Goal: Book appointment/travel/reservation

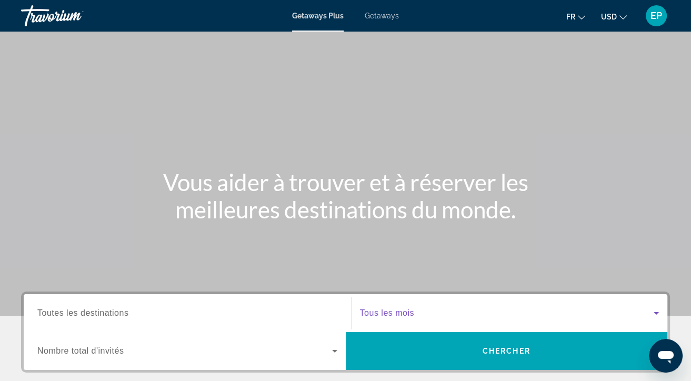
click at [428, 313] on span "Search widget" at bounding box center [507, 313] width 294 height 13
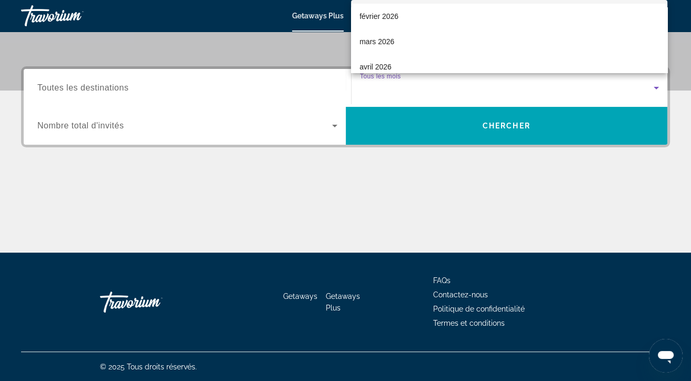
scroll to position [196, 0]
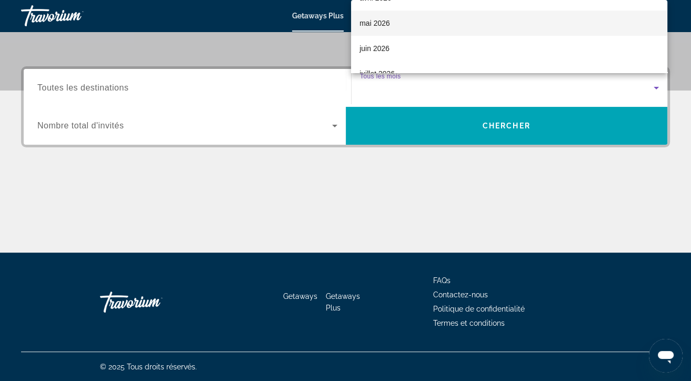
click at [382, 22] on span "mai 2026" at bounding box center [374, 23] width 31 height 13
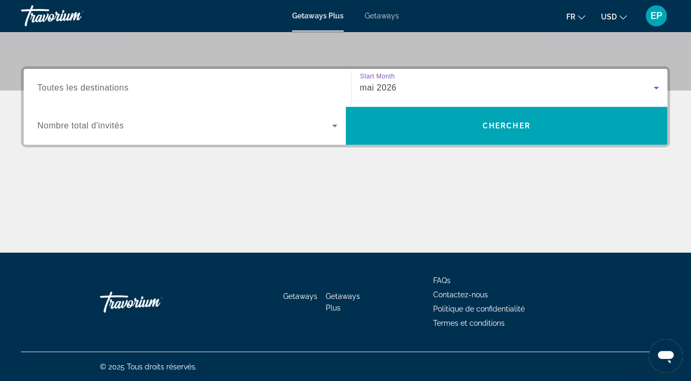
click at [132, 134] on div "Search widget" at bounding box center [187, 125] width 300 height 29
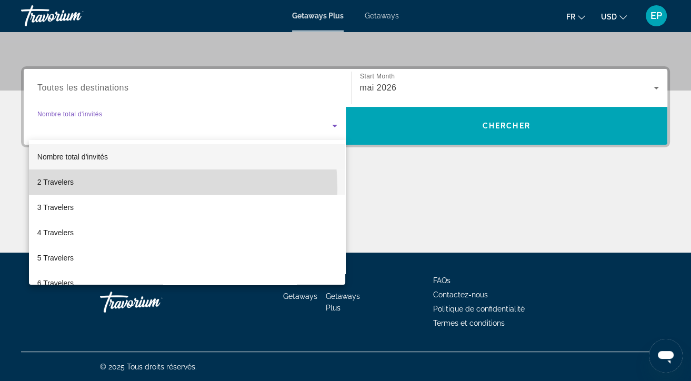
click at [63, 190] on mat-option "2 Travelers" at bounding box center [187, 181] width 317 height 25
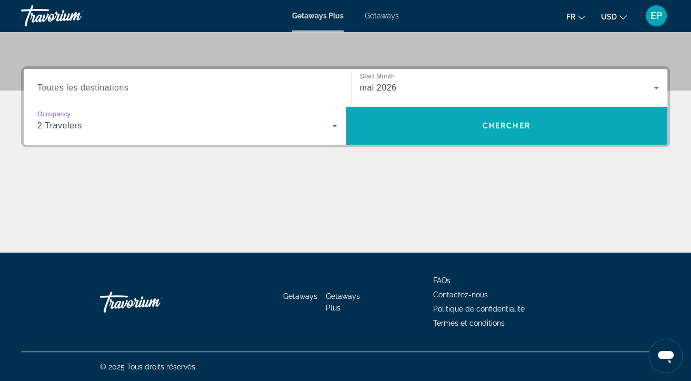
click at [526, 136] on span "Search" at bounding box center [507, 125] width 322 height 25
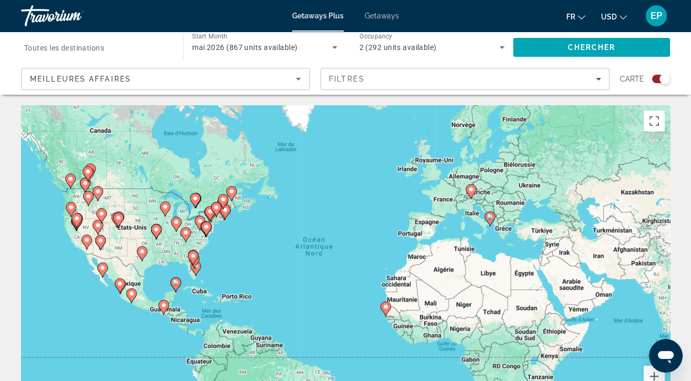
click at [254, 39] on div "mai 2026 (867 units available)" at bounding box center [264, 47] width 145 height 29
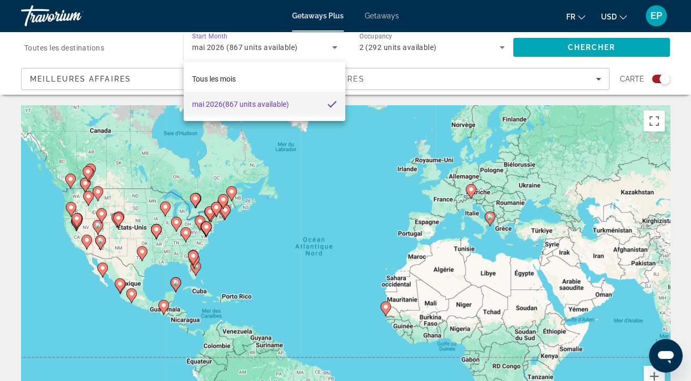
click at [378, 18] on div at bounding box center [345, 190] width 691 height 381
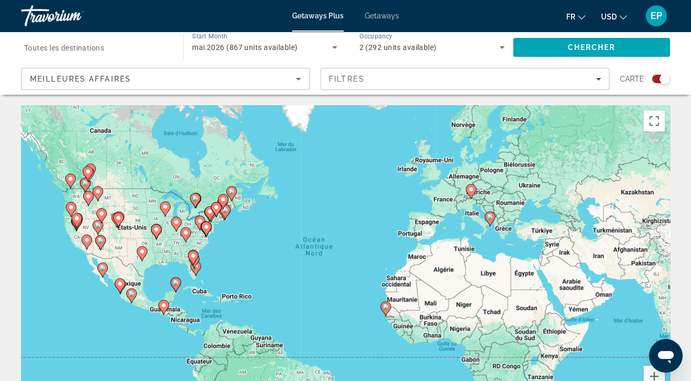
click at [396, 14] on span "Getaways" at bounding box center [382, 16] width 34 height 8
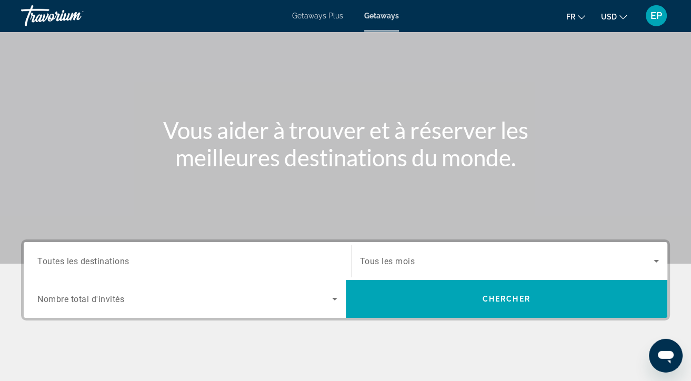
scroll to position [111, 0]
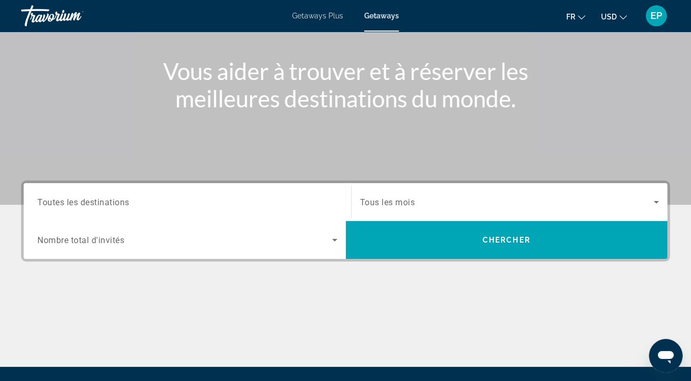
click at [399, 197] on span "Tous les mois" at bounding box center [387, 202] width 55 height 10
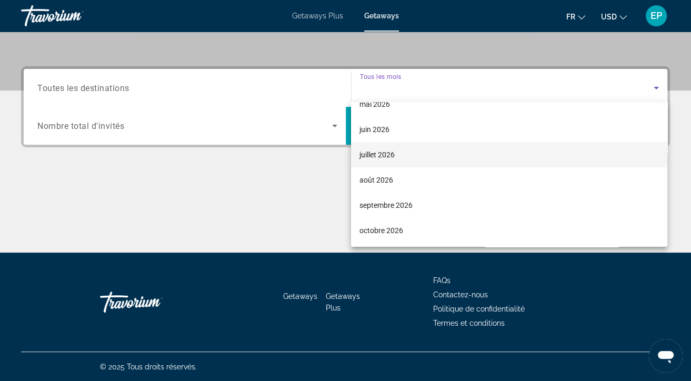
scroll to position [217, 0]
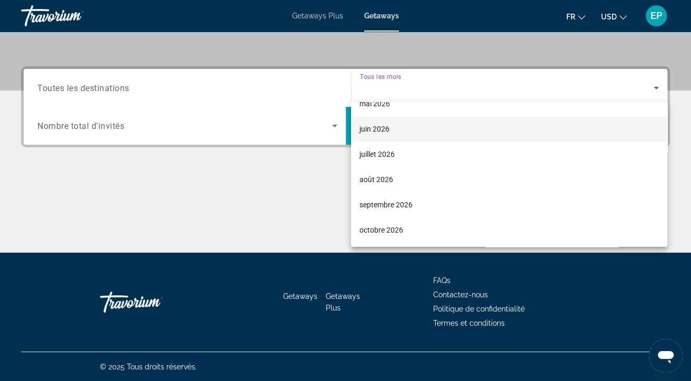
click at [383, 132] on span "juin 2026" at bounding box center [374, 129] width 30 height 13
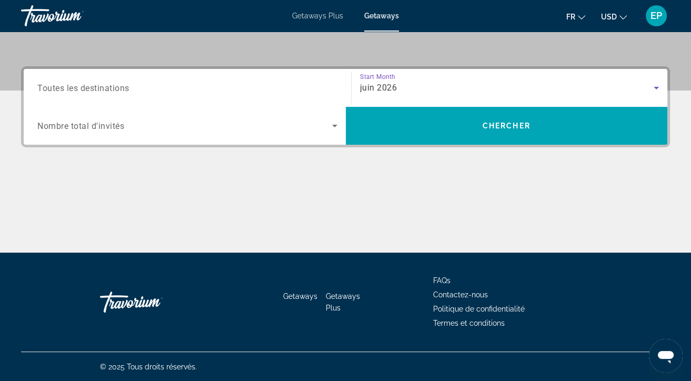
click at [122, 125] on span "Nombre total d'invités" at bounding box center [80, 126] width 87 height 10
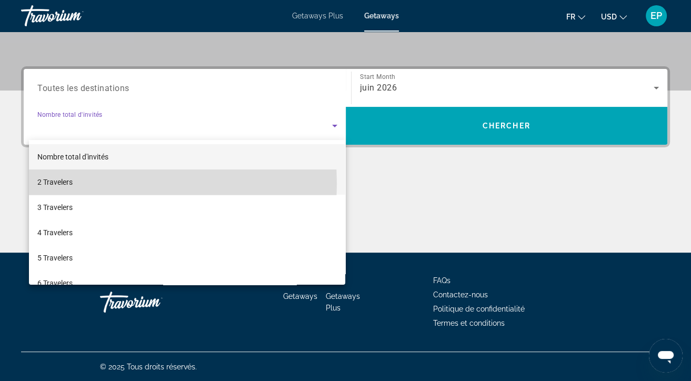
click at [67, 184] on span "2 Travelers" at bounding box center [54, 182] width 35 height 13
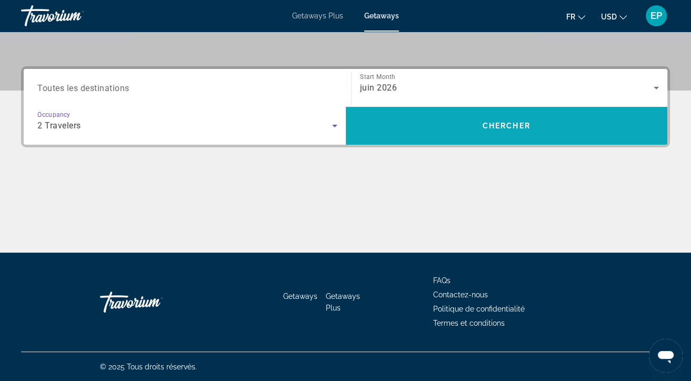
click at [592, 127] on span "Search" at bounding box center [507, 125] width 322 height 25
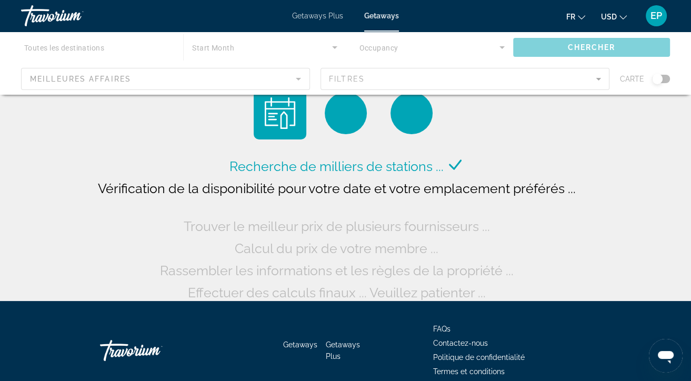
click at [611, 18] on span "USD" at bounding box center [609, 17] width 16 height 8
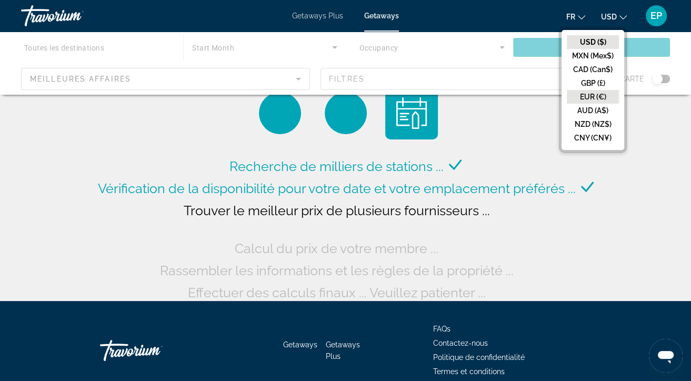
click at [591, 94] on button "EUR (€)" at bounding box center [593, 97] width 52 height 14
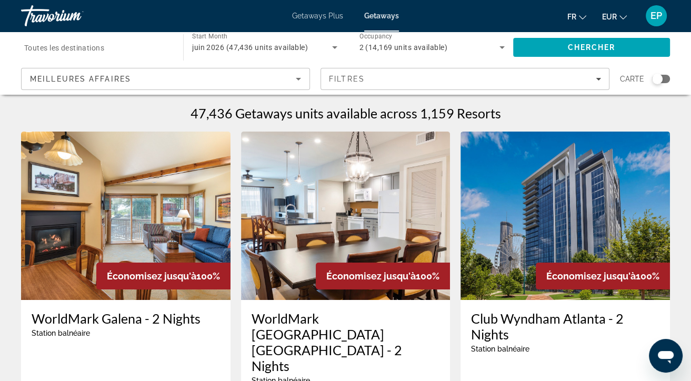
click at [55, 52] on input "Destination Toutes les destinations" at bounding box center [96, 48] width 145 height 13
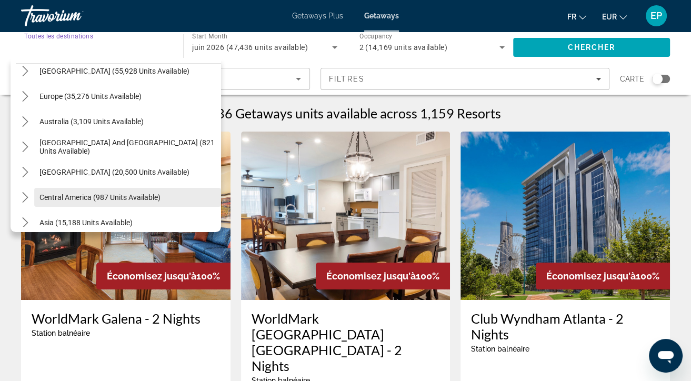
scroll to position [101, 0]
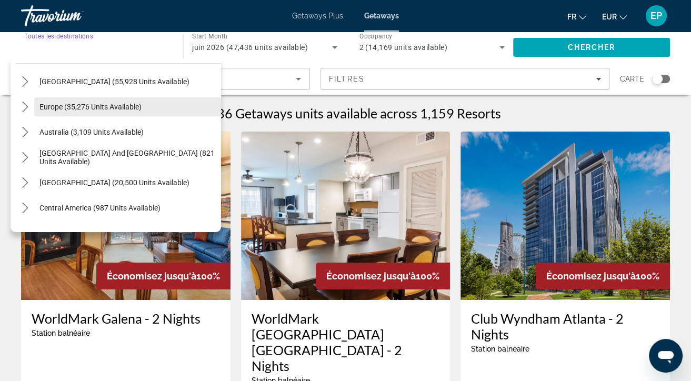
click at [87, 107] on span "Europe (35,276 units available)" at bounding box center [90, 107] width 102 height 8
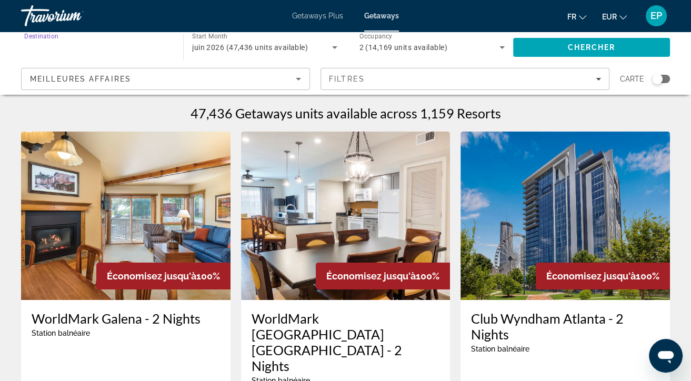
type input "**********"
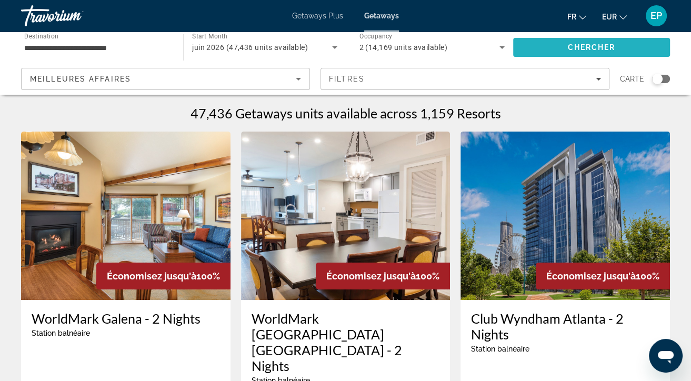
click at [616, 48] on span "Search" at bounding box center [591, 47] width 157 height 25
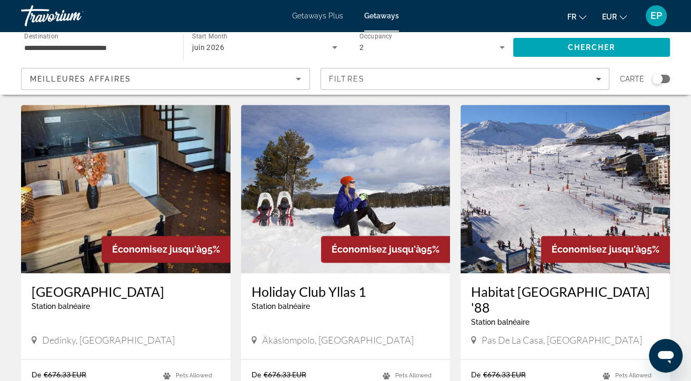
scroll to position [1368, 0]
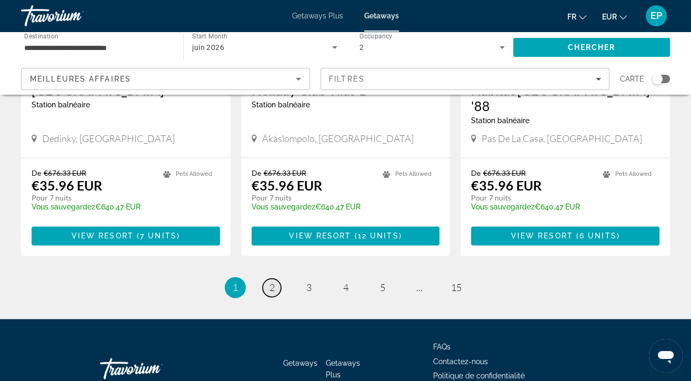
click at [273, 281] on span "2" at bounding box center [271, 287] width 5 height 12
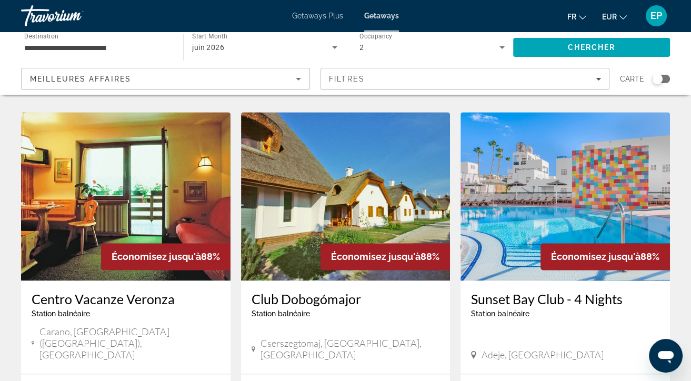
scroll to position [1368, 0]
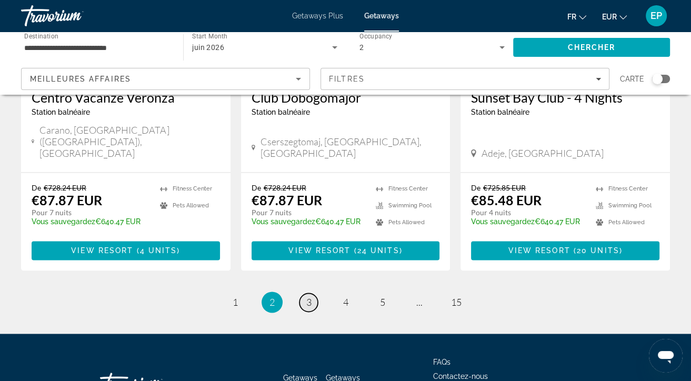
click at [310, 296] on span "3" at bounding box center [308, 302] width 5 height 12
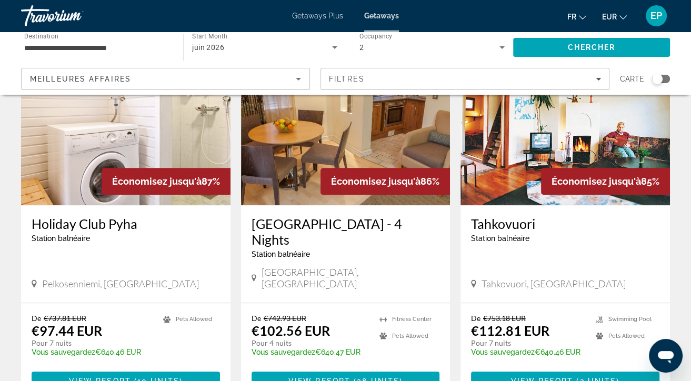
scroll to position [1167, 0]
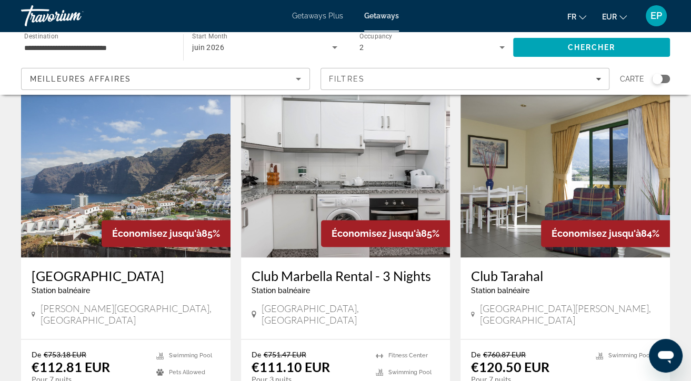
click at [390, 142] on img "Main content" at bounding box center [345, 173] width 209 height 168
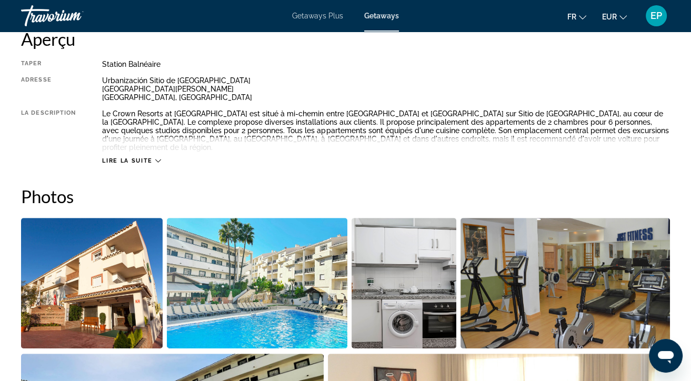
scroll to position [222, 0]
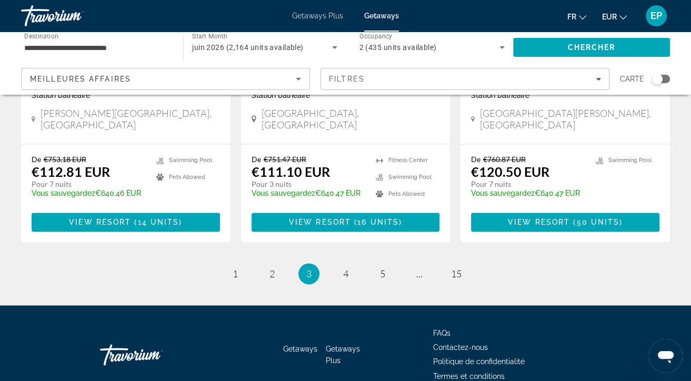
scroll to position [1368, 0]
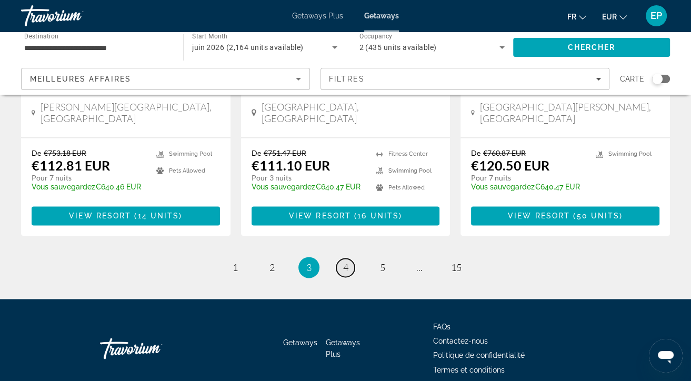
click at [346, 262] on span "4" at bounding box center [345, 268] width 5 height 12
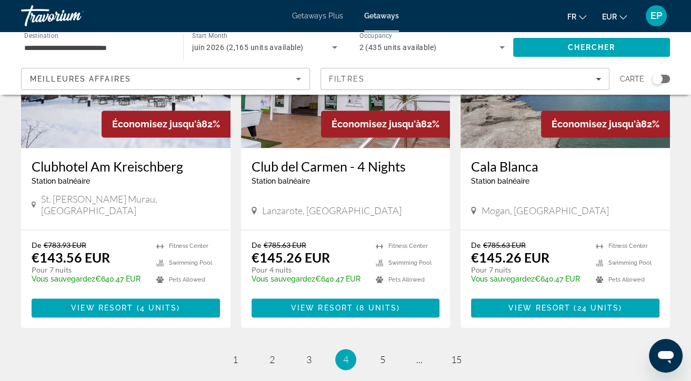
scroll to position [1352, 0]
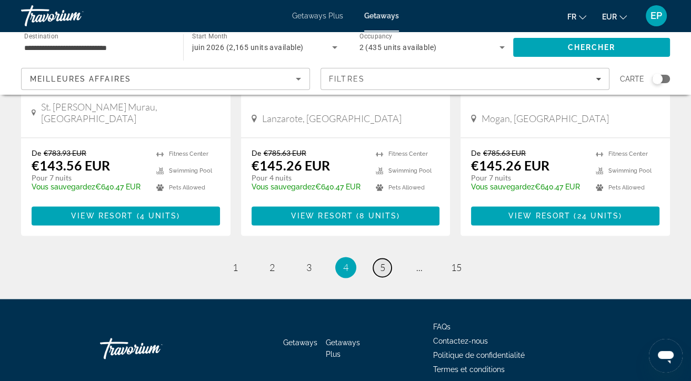
click at [380, 262] on span "5" at bounding box center [382, 268] width 5 height 12
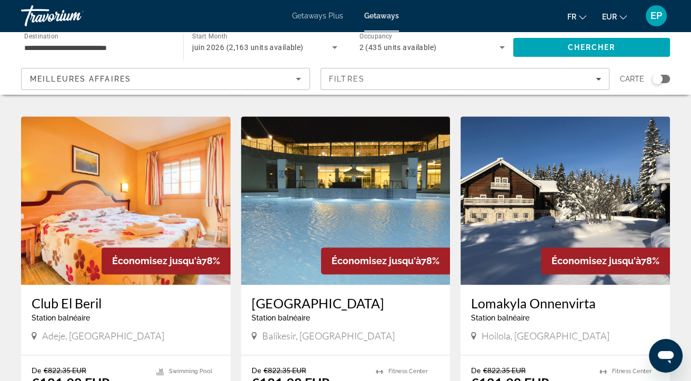
scroll to position [1400, 0]
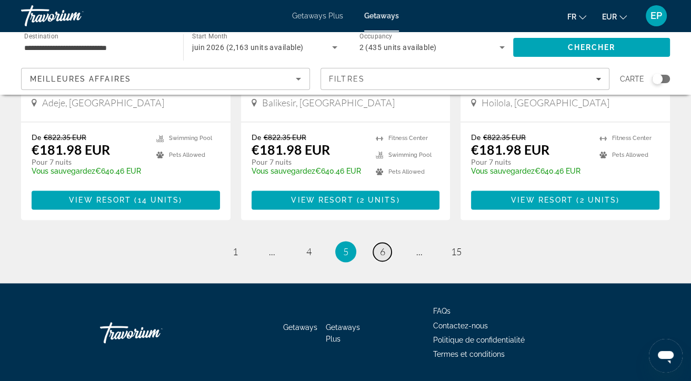
click at [379, 243] on link "page 6" at bounding box center [382, 252] width 18 height 18
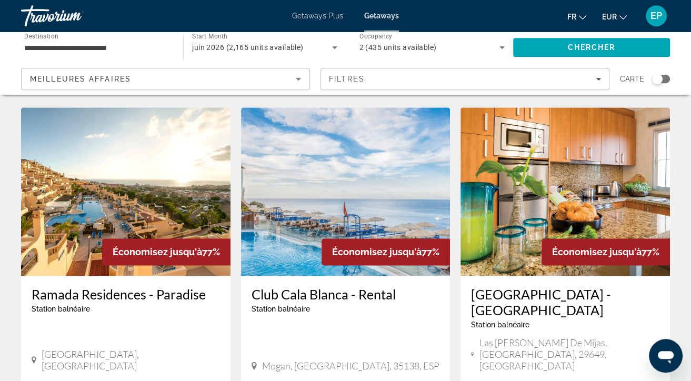
scroll to position [1167, 0]
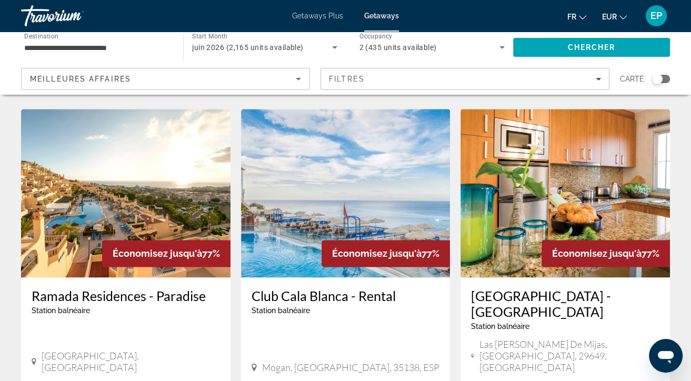
click at [340, 168] on img "Main content" at bounding box center [345, 193] width 209 height 168
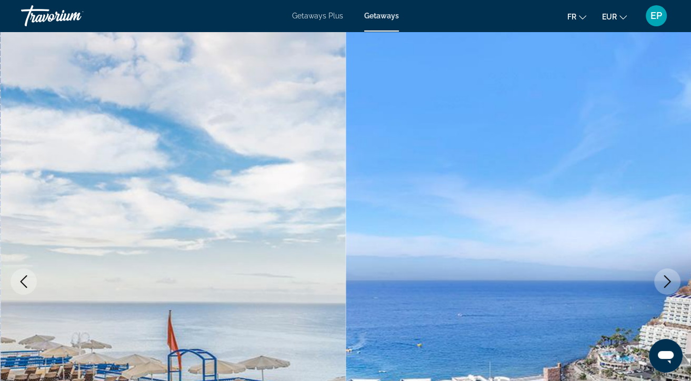
click at [324, 14] on span "Getaways Plus" at bounding box center [317, 16] width 51 height 8
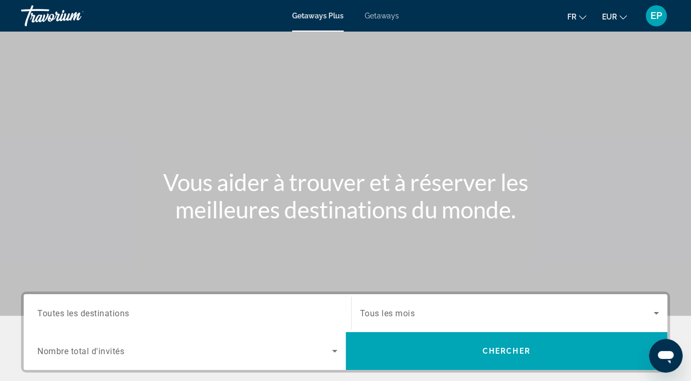
click at [71, 315] on span "Toutes les destinations" at bounding box center [83, 313] width 92 height 10
click at [71, 315] on input "Destination Toutes les destinations" at bounding box center [187, 313] width 300 height 13
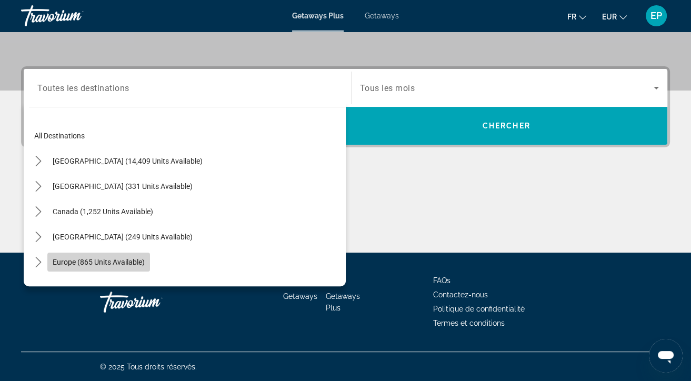
click at [81, 262] on span "Europe (865 units available)" at bounding box center [99, 262] width 92 height 8
type input "**********"
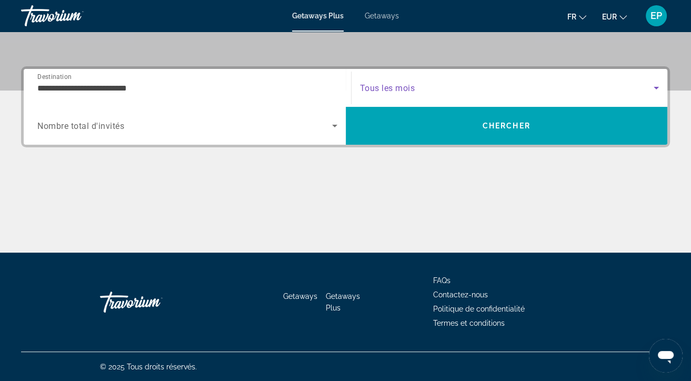
click at [443, 86] on span "Search widget" at bounding box center [507, 88] width 294 height 13
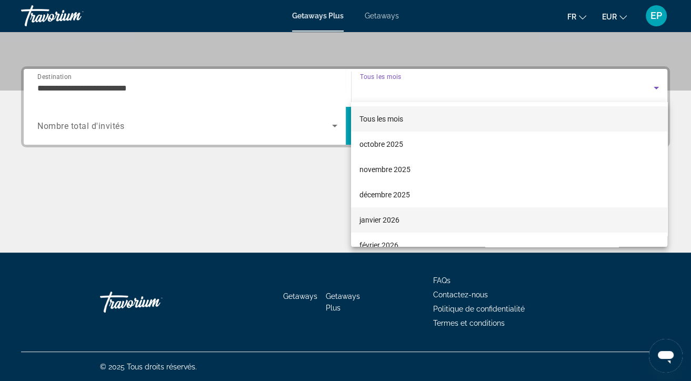
click at [386, 222] on span "janvier 2026" at bounding box center [379, 220] width 40 height 13
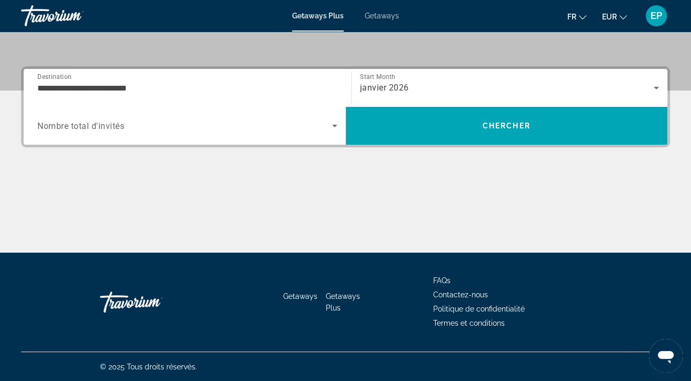
click at [96, 125] on span "Nombre total d'invités" at bounding box center [80, 126] width 87 height 10
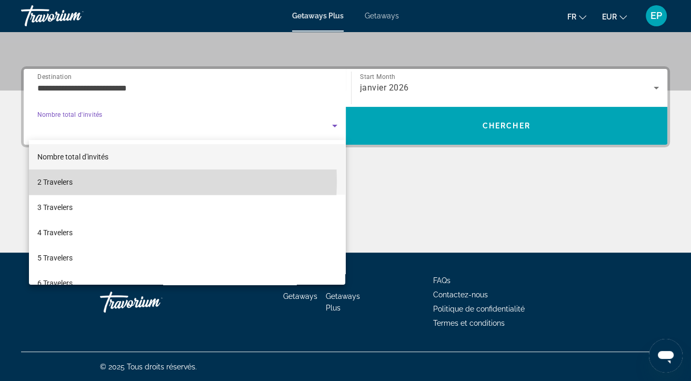
click at [73, 181] on mat-option "2 Travelers" at bounding box center [187, 181] width 317 height 25
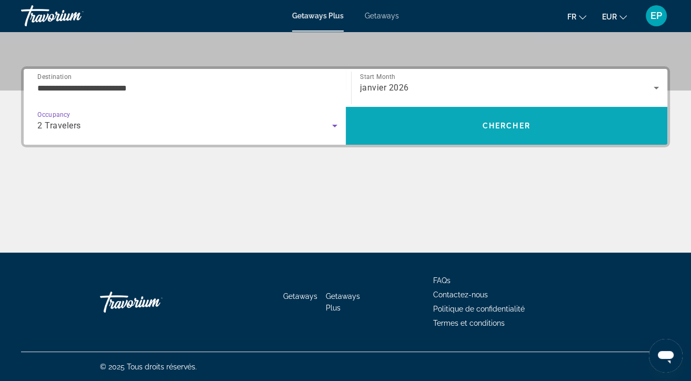
click at [487, 129] on span "Chercher" at bounding box center [506, 126] width 48 height 8
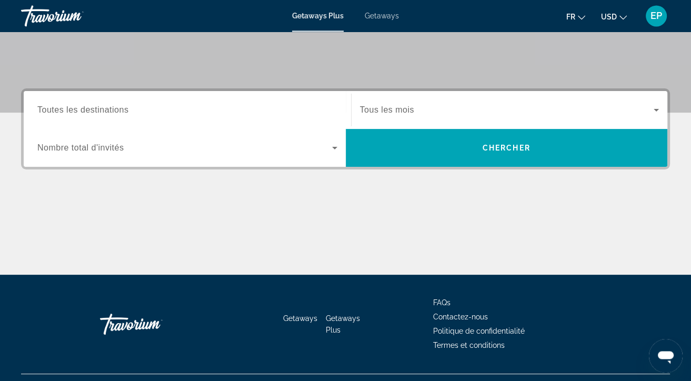
scroll to position [225, 0]
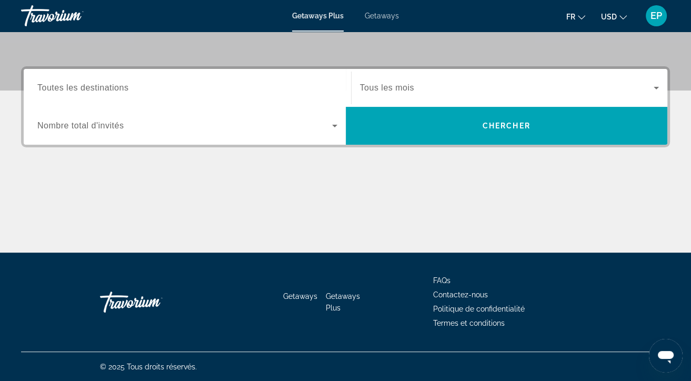
click at [387, 16] on span "Getaways" at bounding box center [382, 16] width 34 height 8
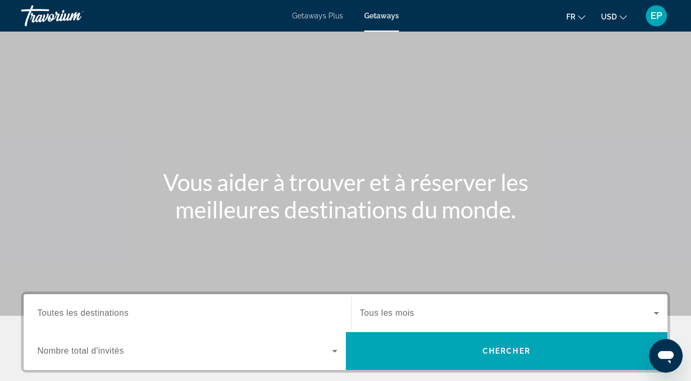
click at [326, 17] on span "Getaways Plus" at bounding box center [317, 16] width 51 height 8
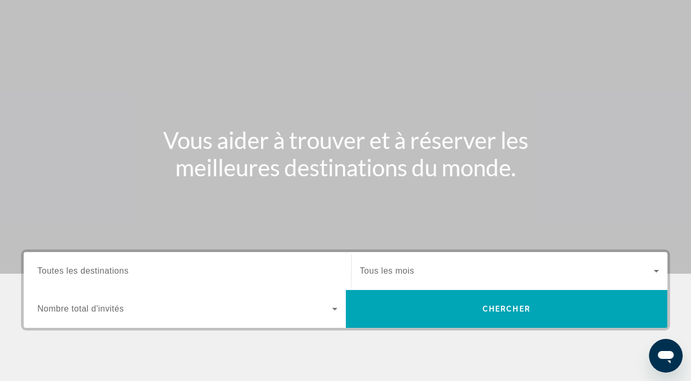
scroll to position [222, 0]
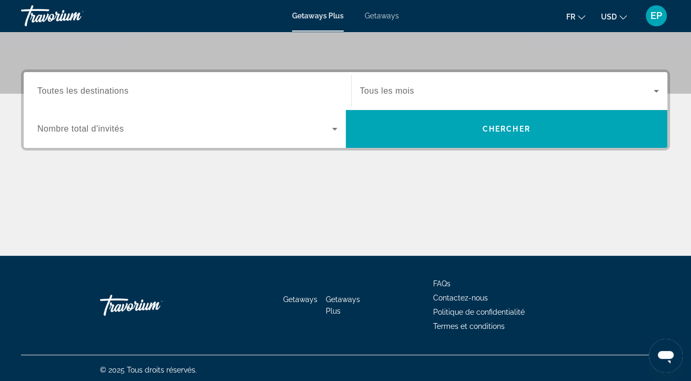
click at [109, 79] on div "Search widget" at bounding box center [187, 91] width 300 height 30
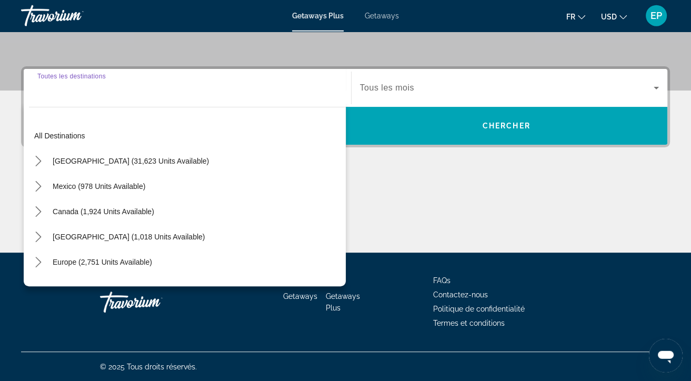
scroll to position [225, 0]
click at [66, 262] on span "Europe (2,751 units available)" at bounding box center [102, 262] width 99 height 8
type input "**********"
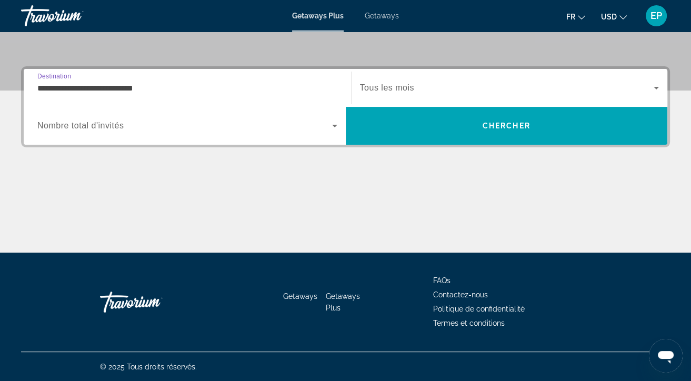
click at [472, 89] on span "Search widget" at bounding box center [507, 88] width 294 height 13
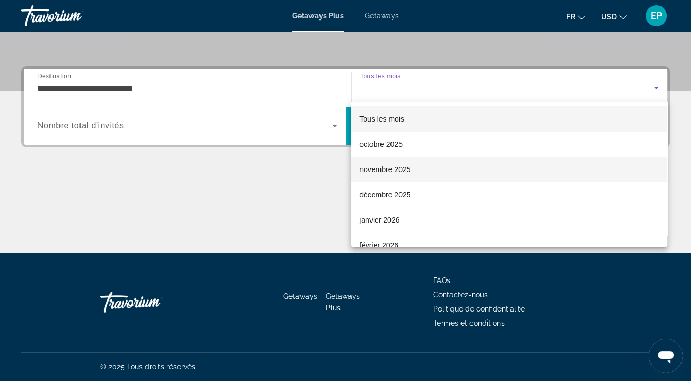
scroll to position [136, 0]
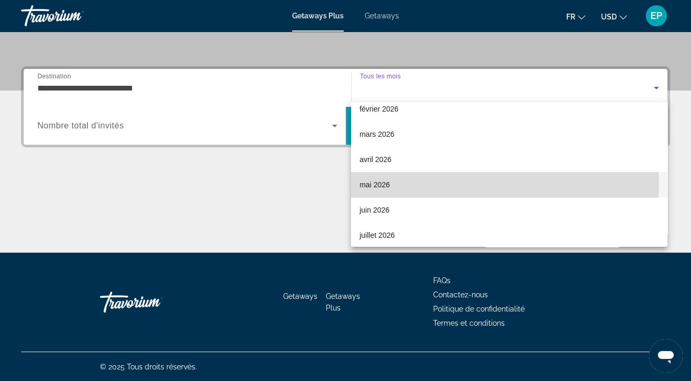
click at [366, 184] on span "mai 2026" at bounding box center [374, 184] width 31 height 13
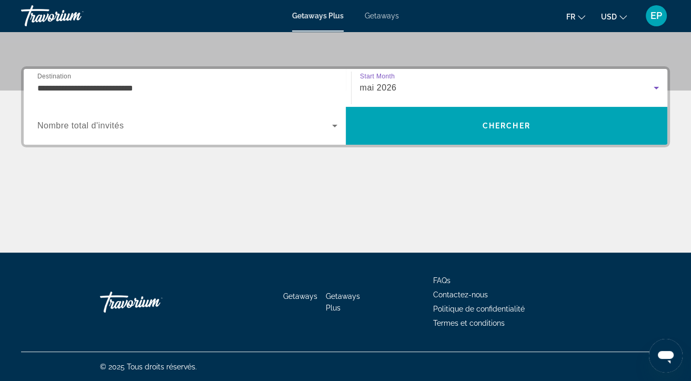
click at [96, 125] on span "Nombre total d'invités" at bounding box center [80, 125] width 86 height 9
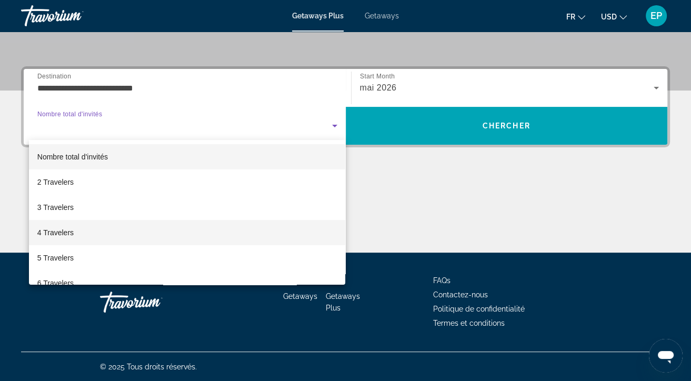
click at [55, 230] on span "4 Travelers" at bounding box center [55, 232] width 36 height 13
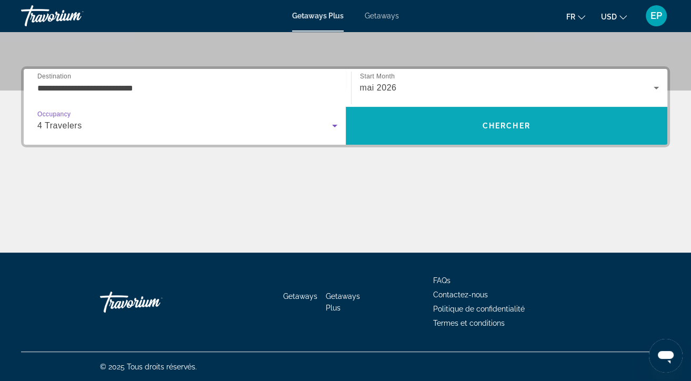
click at [515, 122] on span "Chercher" at bounding box center [506, 126] width 48 height 8
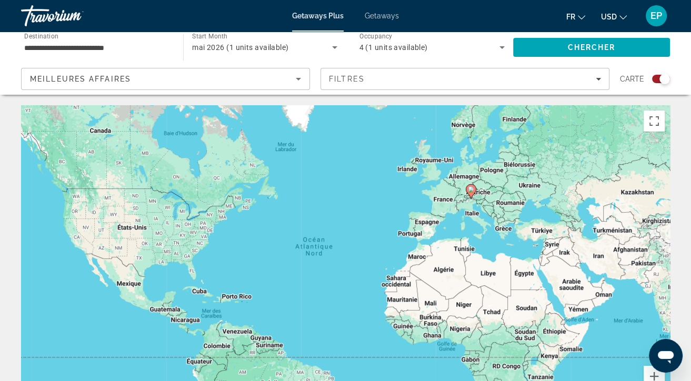
click at [467, 186] on icon "Main content" at bounding box center [471, 191] width 11 height 15
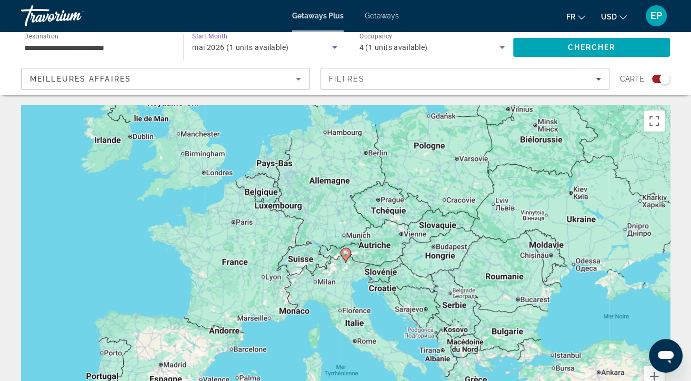
click at [222, 45] on span "mai 2026 (1 units available)" at bounding box center [240, 47] width 96 height 8
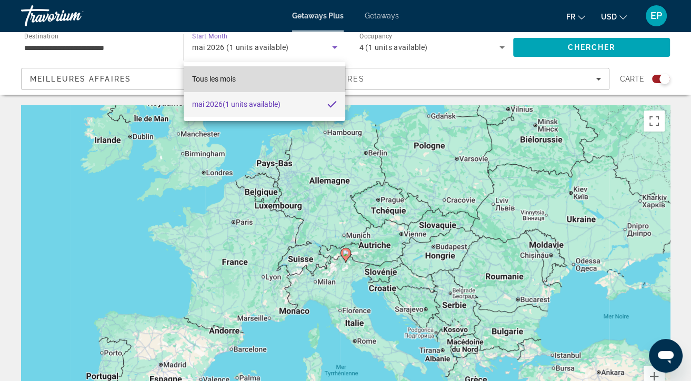
click at [219, 78] on span "Tous les mois" at bounding box center [214, 79] width 44 height 8
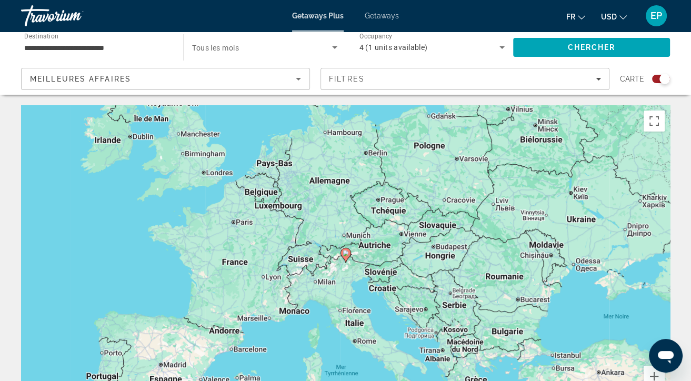
click at [228, 51] on span "Tous les mois" at bounding box center [215, 48] width 47 height 8
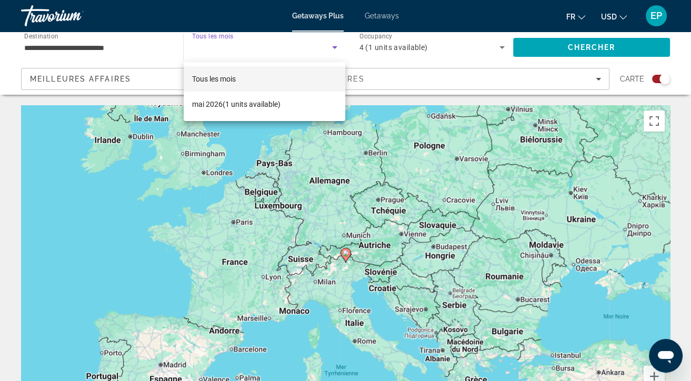
click at [377, 13] on div at bounding box center [345, 190] width 691 height 381
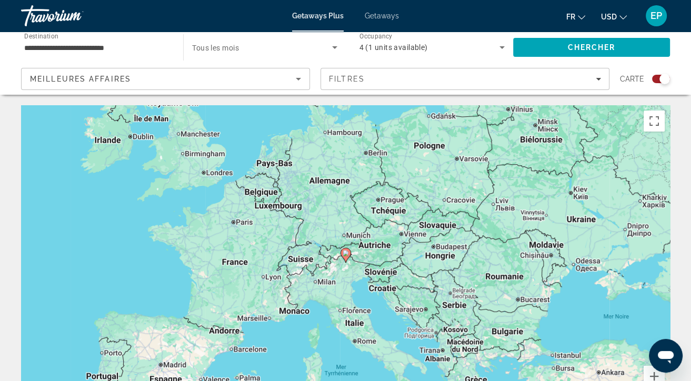
click at [377, 13] on span "Getaways" at bounding box center [382, 16] width 34 height 8
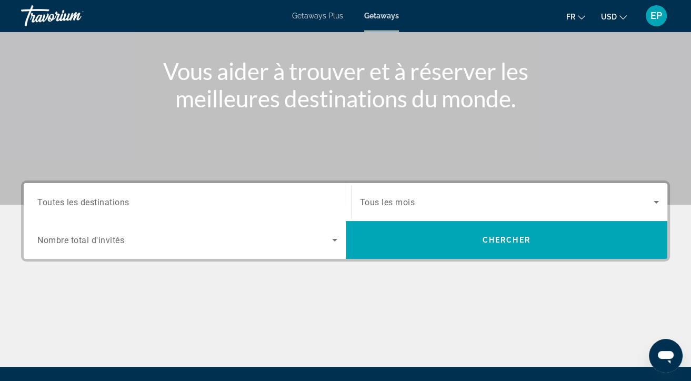
click at [97, 201] on span "Toutes les destinations" at bounding box center [83, 202] width 92 height 10
click at [97, 201] on input "Destination Toutes les destinations" at bounding box center [187, 202] width 300 height 13
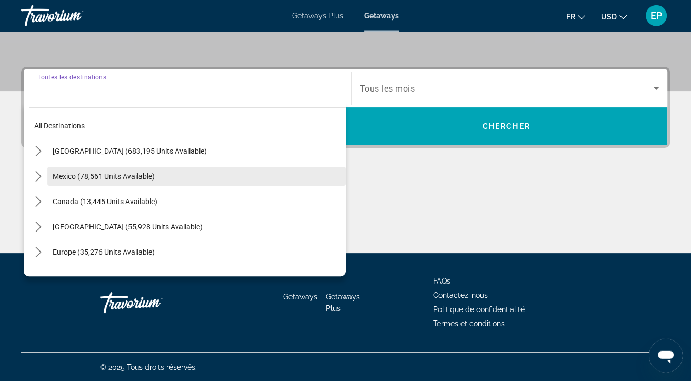
scroll to position [225, 0]
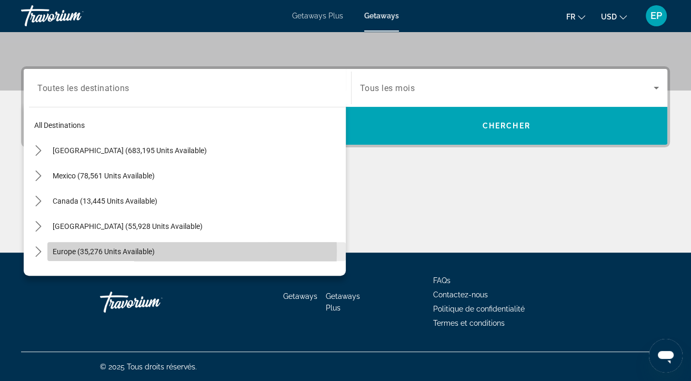
click at [102, 250] on span "Europe (35,276 units available)" at bounding box center [104, 251] width 102 height 8
type input "**********"
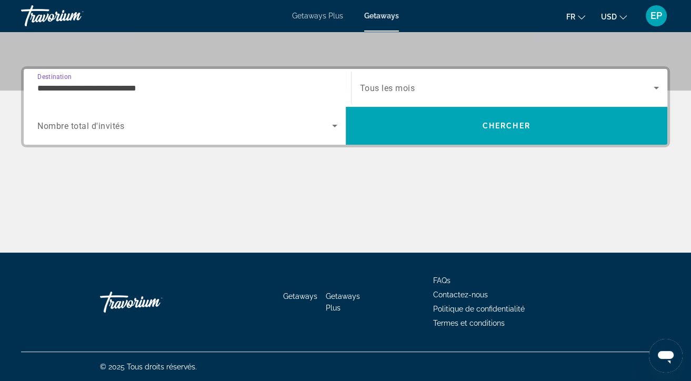
click at [421, 81] on div "Search widget" at bounding box center [509, 87] width 299 height 29
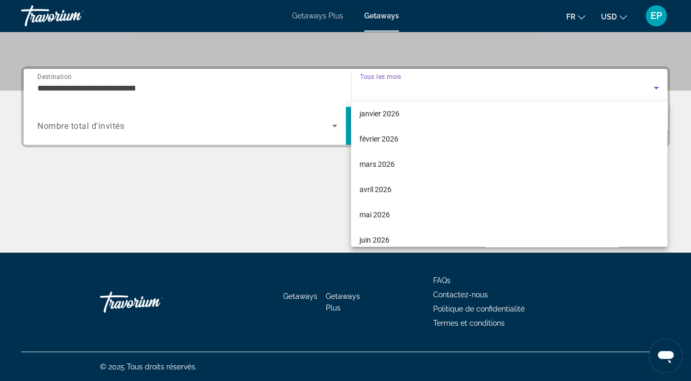
scroll to position [204, 0]
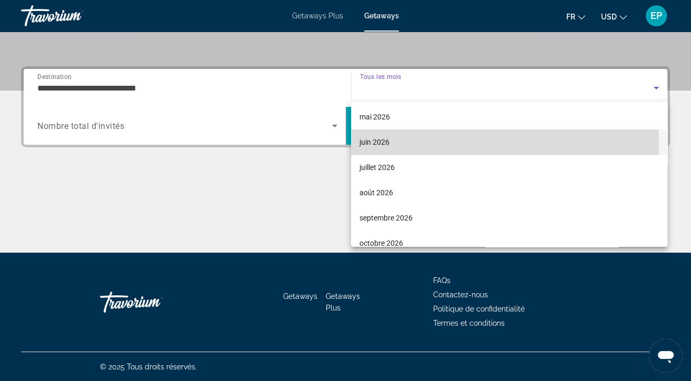
click at [370, 143] on span "juin 2026" at bounding box center [374, 142] width 30 height 13
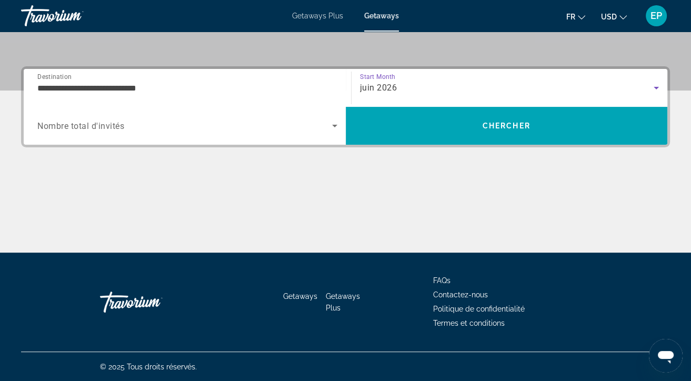
click at [164, 122] on span "Search widget" at bounding box center [184, 125] width 295 height 13
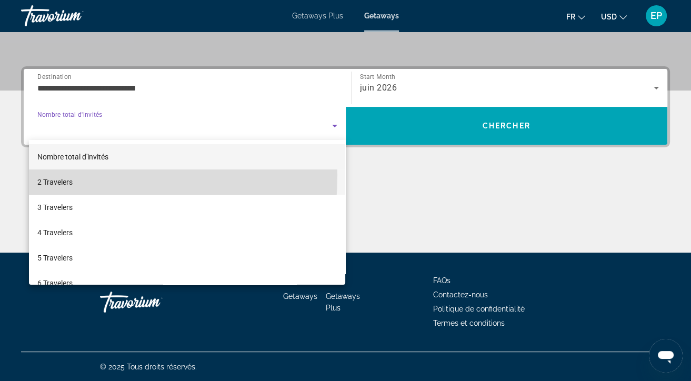
click at [56, 175] on mat-option "2 Travelers" at bounding box center [187, 181] width 317 height 25
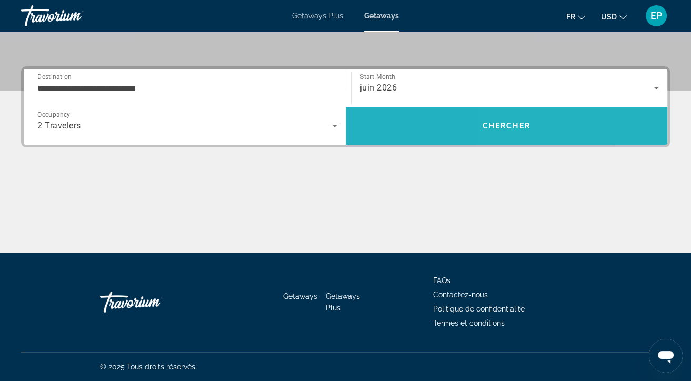
click at [558, 133] on span "Search" at bounding box center [507, 125] width 322 height 25
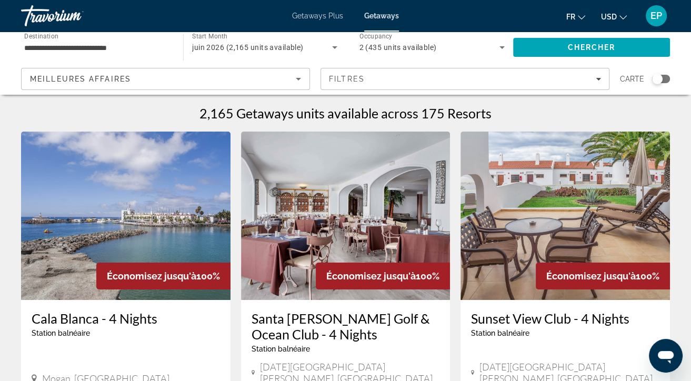
scroll to position [55, 0]
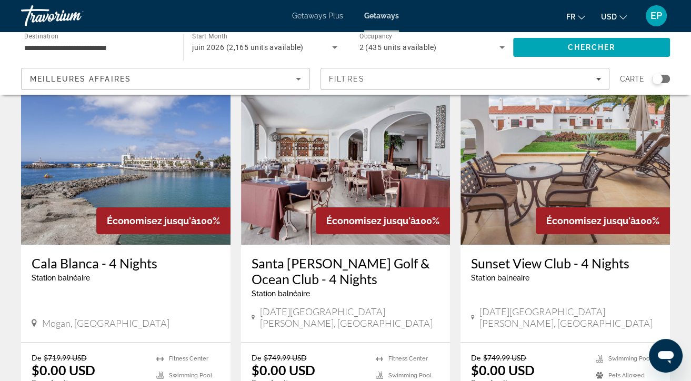
click at [340, 14] on span "Getaways Plus" at bounding box center [317, 16] width 51 height 8
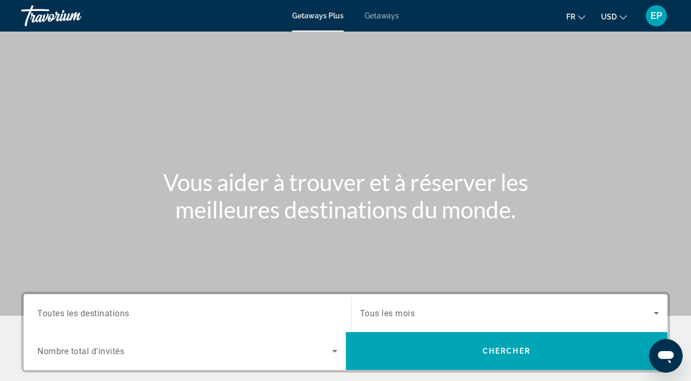
click at [149, 355] on span "Search widget" at bounding box center [184, 351] width 295 height 13
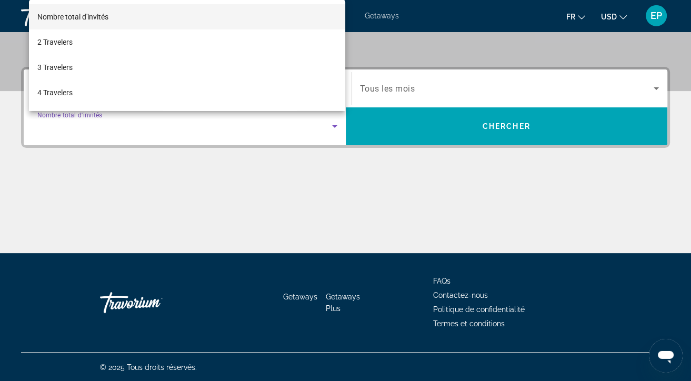
scroll to position [225, 0]
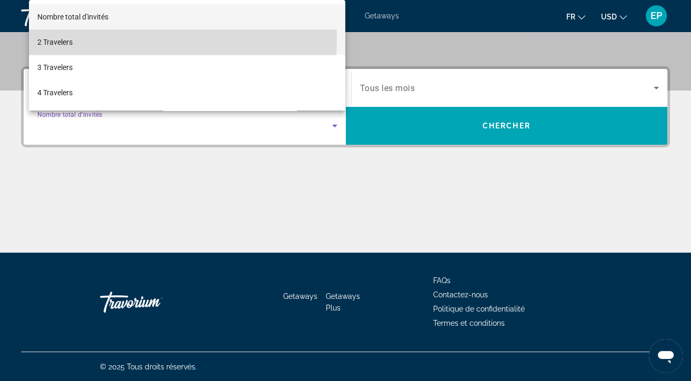
click at [46, 39] on span "2 Travelers" at bounding box center [54, 42] width 35 height 13
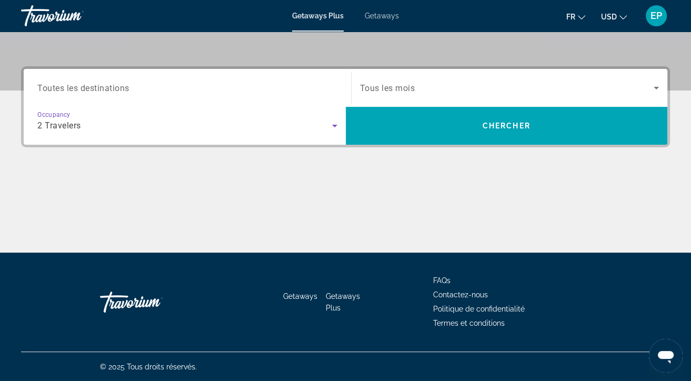
click at [454, 81] on div "Search widget" at bounding box center [509, 87] width 299 height 29
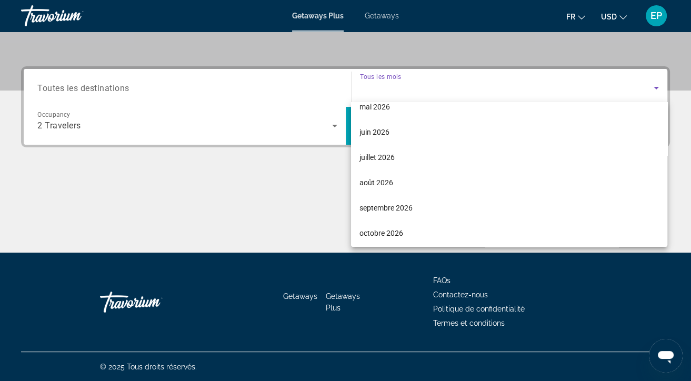
scroll to position [217, 0]
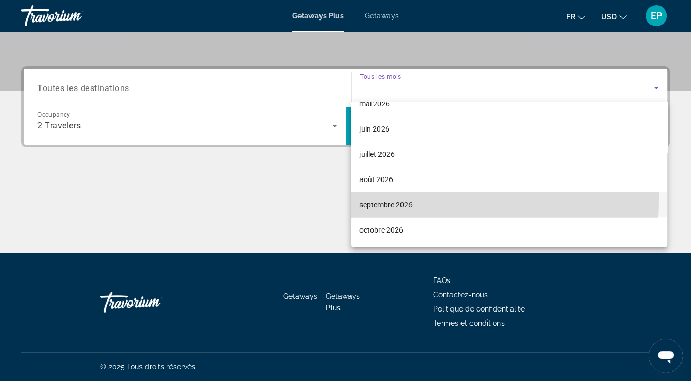
click at [378, 199] on span "septembre 2026" at bounding box center [385, 204] width 53 height 13
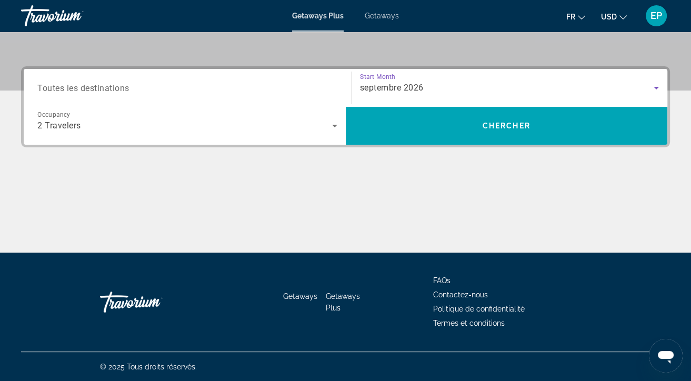
click at [103, 85] on span "Toutes les destinations" at bounding box center [83, 88] width 92 height 10
click at [103, 85] on input "Destination Toutes les destinations" at bounding box center [187, 88] width 300 height 13
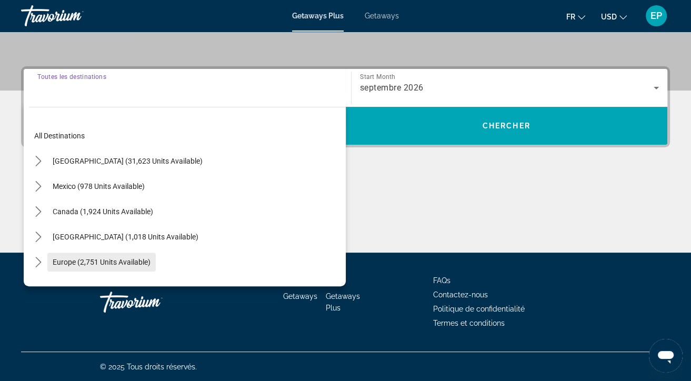
click at [73, 263] on span "Europe (2,751 units available)" at bounding box center [102, 262] width 98 height 8
type input "**********"
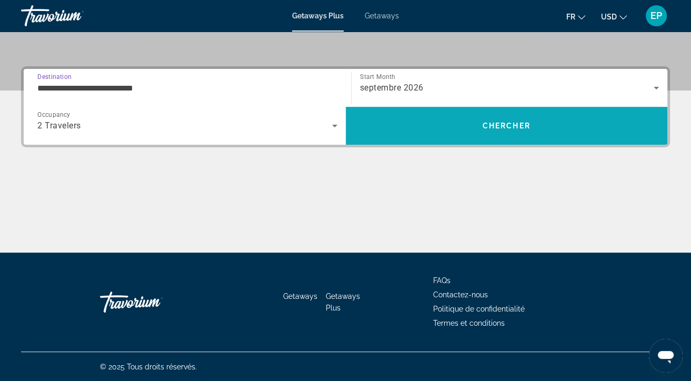
click at [492, 127] on span "Chercher" at bounding box center [506, 126] width 48 height 8
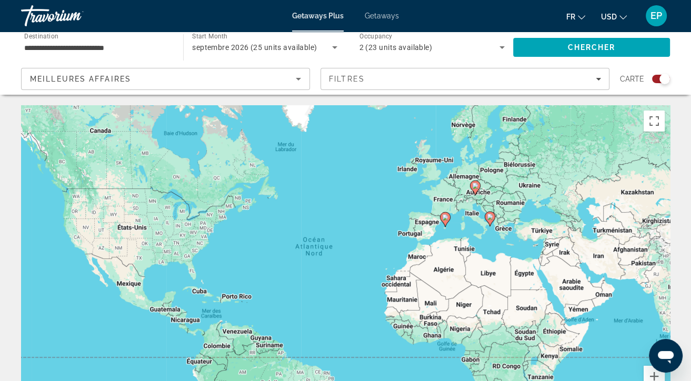
click at [488, 216] on image "Main content" at bounding box center [490, 217] width 6 height 6
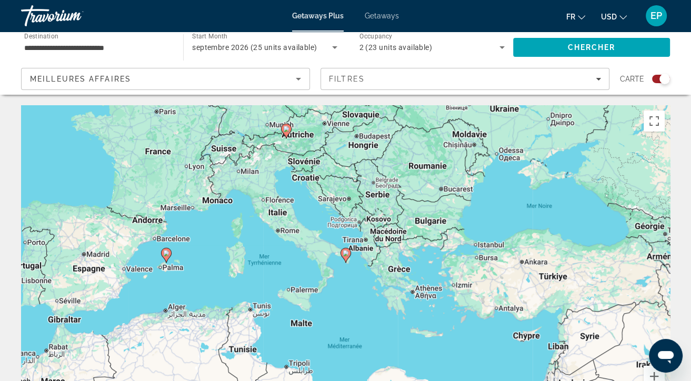
click at [166, 252] on image "Main content" at bounding box center [166, 253] width 6 height 6
type input "**********"
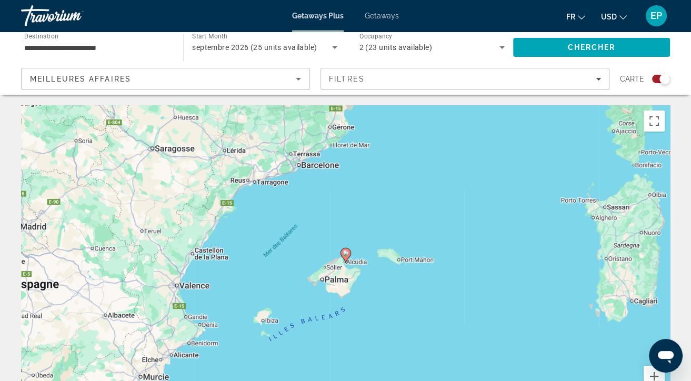
click at [346, 252] on image "Main content" at bounding box center [346, 253] width 6 height 6
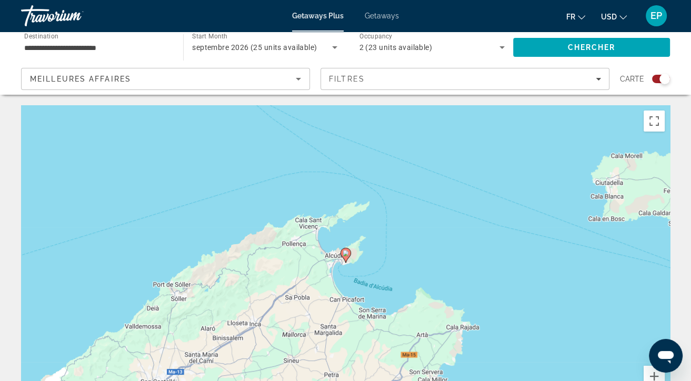
click at [346, 252] on image "Main content" at bounding box center [346, 253] width 6 height 6
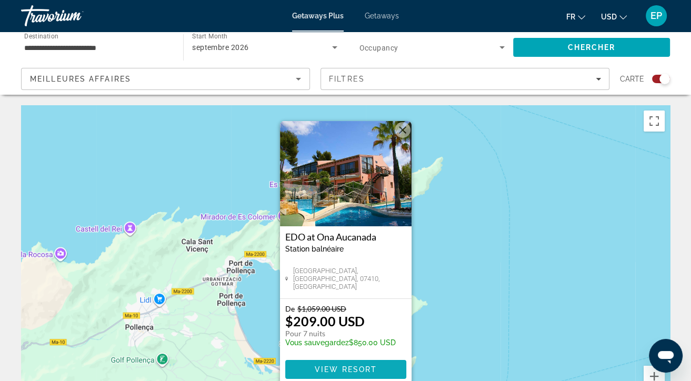
click at [331, 367] on span "View Resort" at bounding box center [345, 369] width 62 height 8
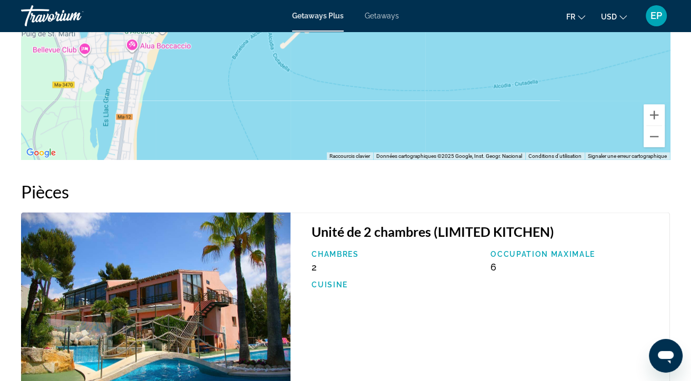
scroll to position [1945, 0]
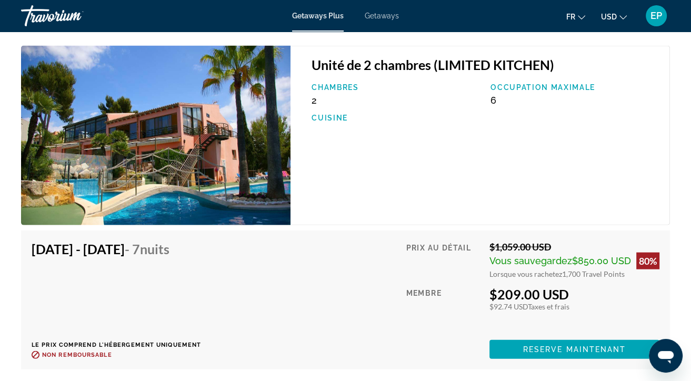
click at [616, 18] on span "USD" at bounding box center [609, 17] width 16 height 8
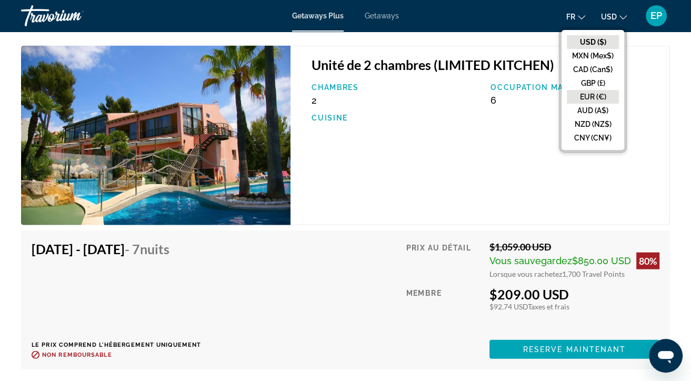
click at [588, 98] on button "EUR (€)" at bounding box center [593, 97] width 52 height 14
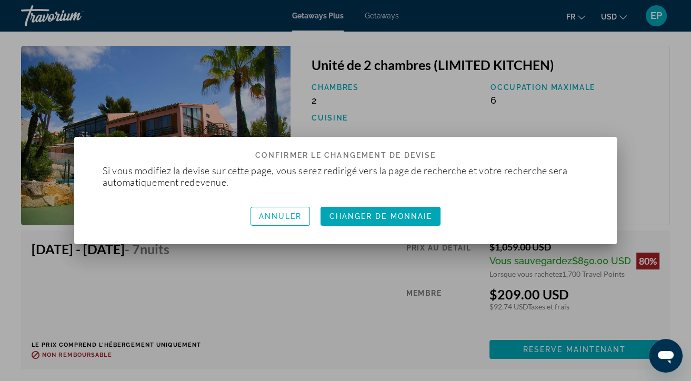
scroll to position [0, 0]
click at [398, 213] on span "Changer de monnaie" at bounding box center [380, 216] width 103 height 8
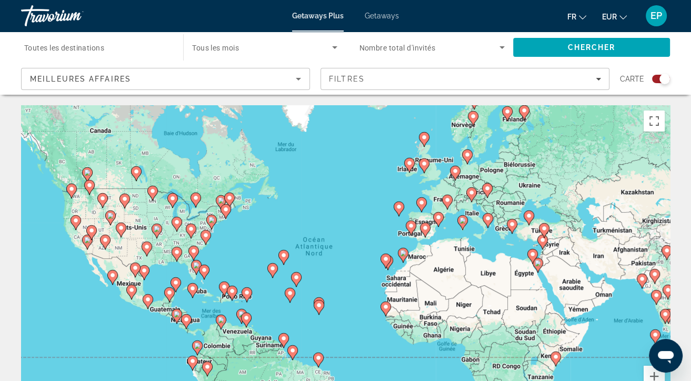
click at [409, 224] on image "Main content" at bounding box center [411, 226] width 6 height 6
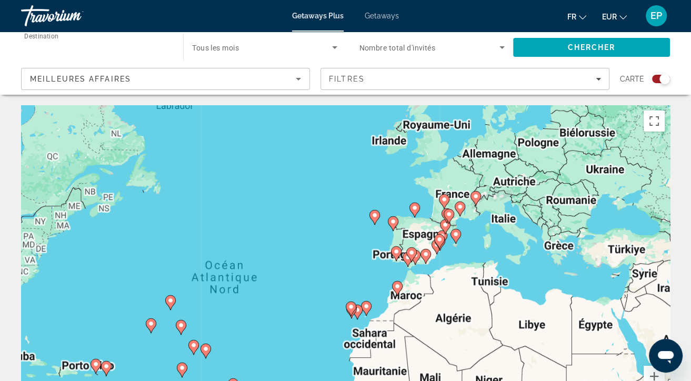
type input "**********"
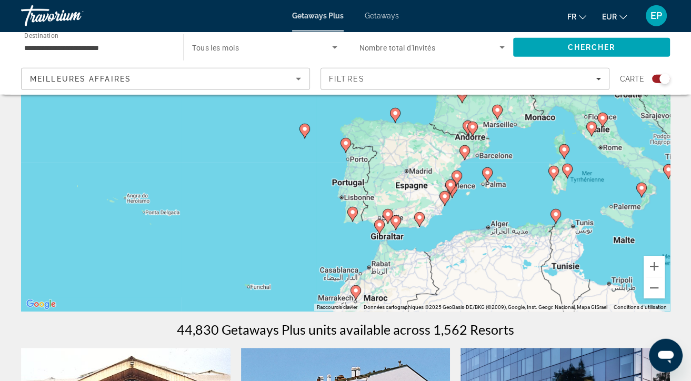
scroll to position [111, 0]
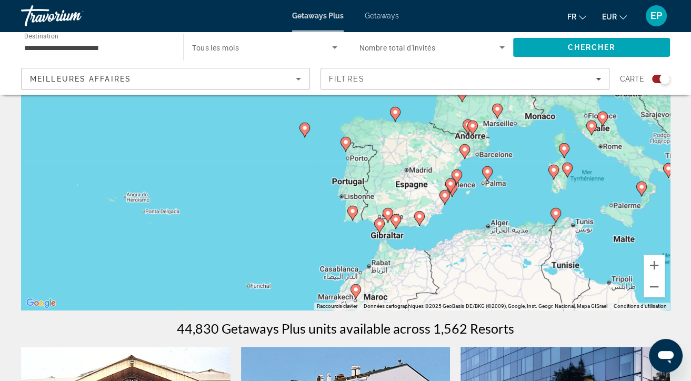
click at [353, 211] on image "Main content" at bounding box center [352, 211] width 6 height 6
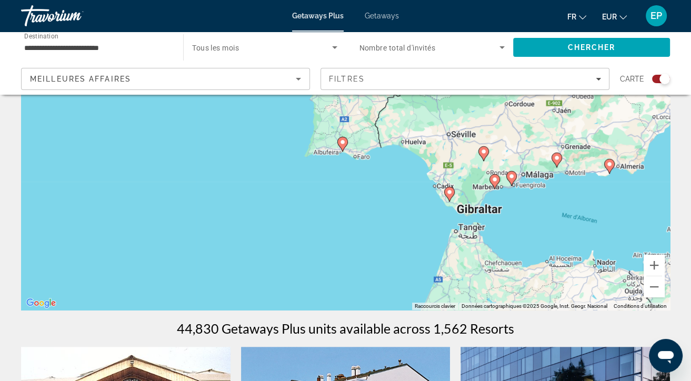
click at [344, 139] on image "Main content" at bounding box center [342, 142] width 6 height 6
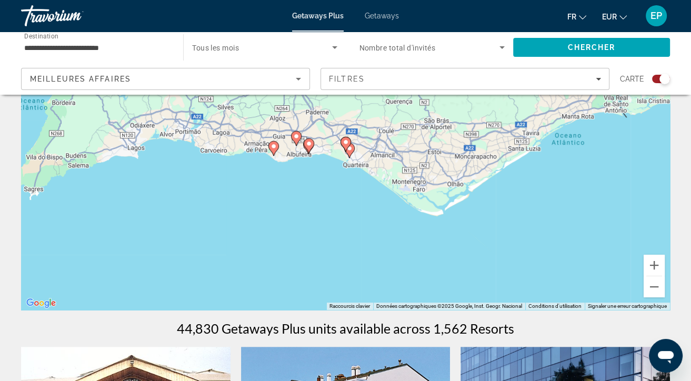
click at [309, 145] on image "Main content" at bounding box center [309, 143] width 6 height 6
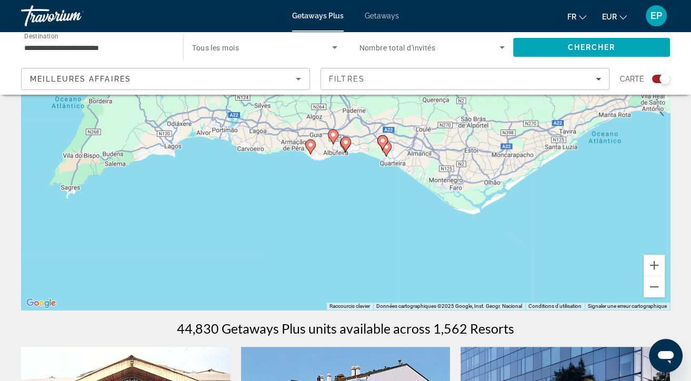
click at [346, 144] on image "Main content" at bounding box center [346, 142] width 6 height 6
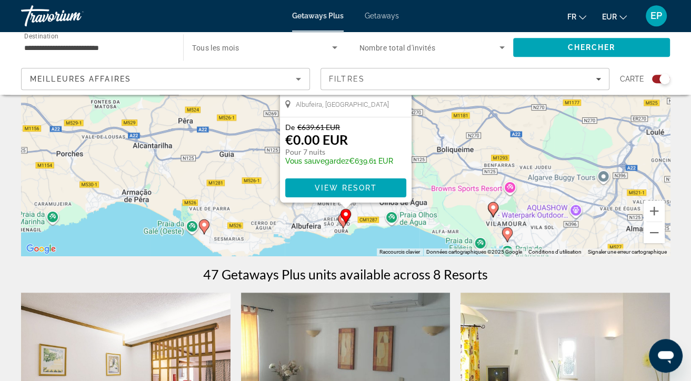
scroll to position [166, 0]
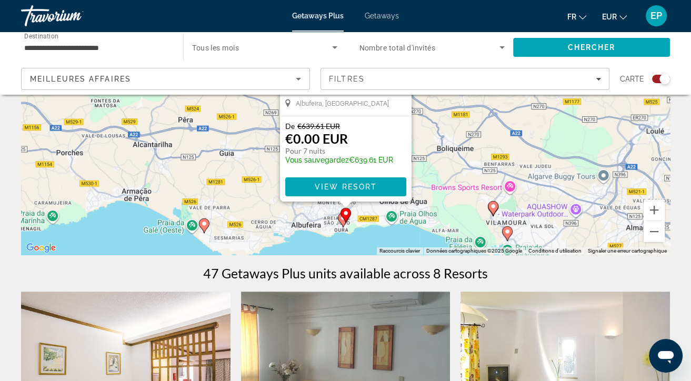
click at [205, 224] on image "Main content" at bounding box center [204, 223] width 6 height 6
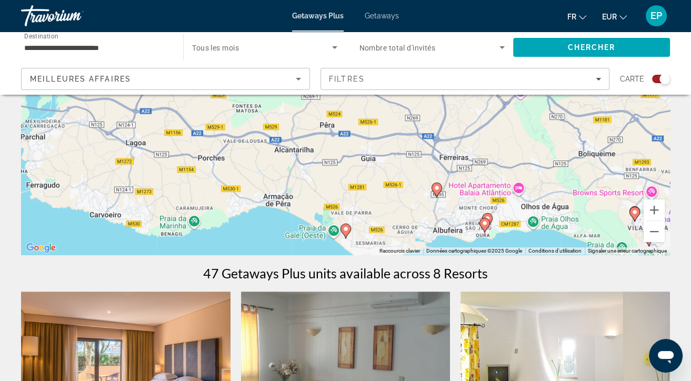
click at [348, 231] on icon "Main content" at bounding box center [344, 231] width 9 height 14
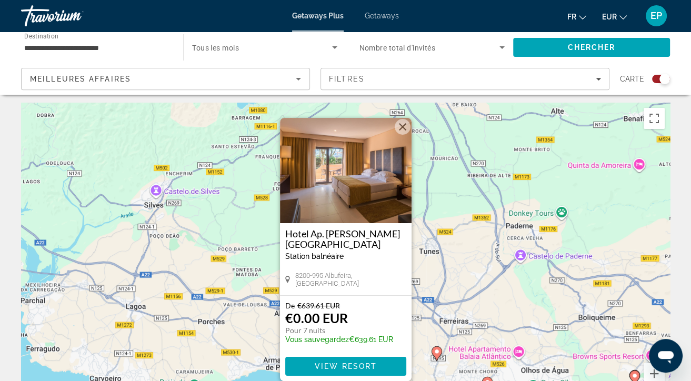
scroll to position [0, 0]
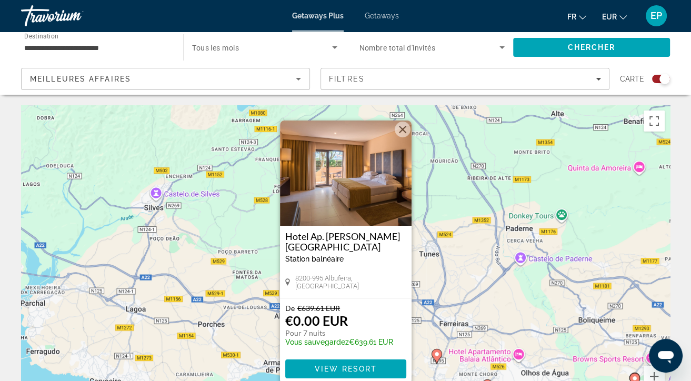
click at [347, 197] on img "Main content" at bounding box center [346, 172] width 132 height 105
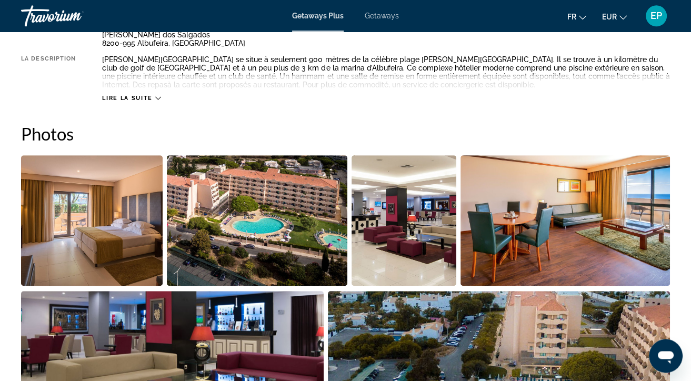
scroll to position [667, 0]
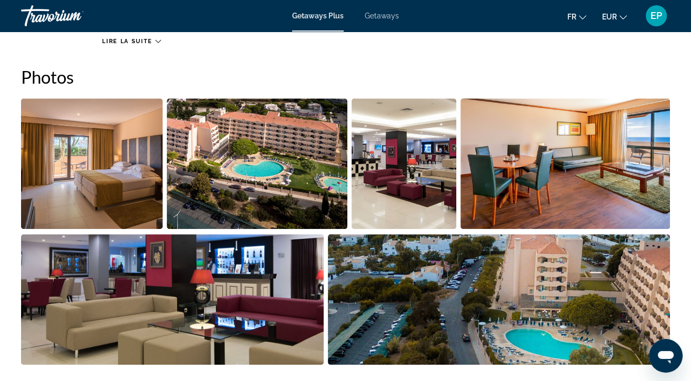
click at [100, 156] on img "Open full-screen image slider" at bounding box center [92, 163] width 142 height 130
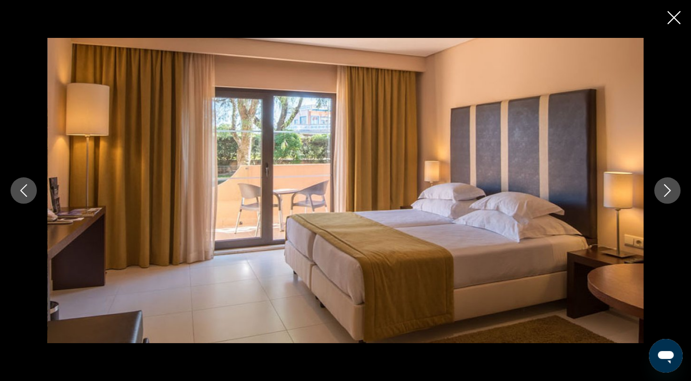
click at [664, 189] on icon "Next image" at bounding box center [667, 190] width 13 height 13
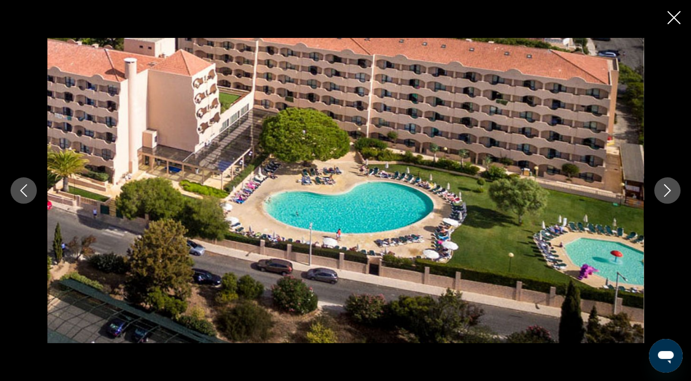
click at [668, 189] on icon "Next image" at bounding box center [667, 190] width 7 height 13
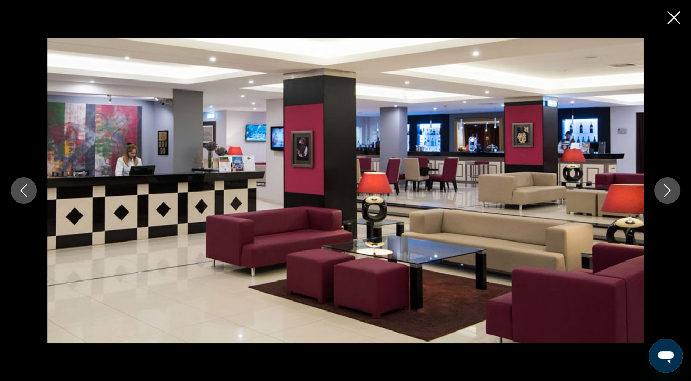
click at [668, 189] on icon "Next image" at bounding box center [667, 190] width 7 height 13
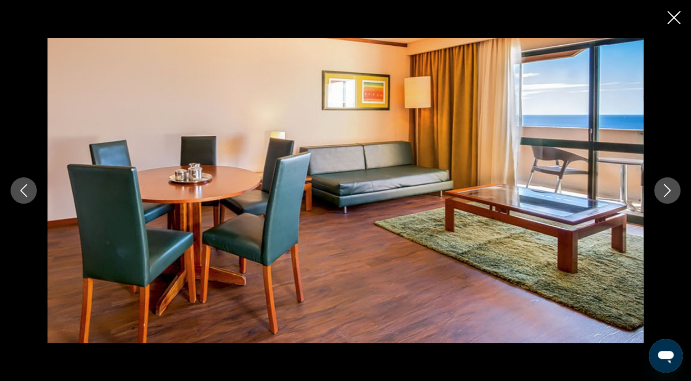
click at [669, 188] on icon "Next image" at bounding box center [667, 190] width 13 height 13
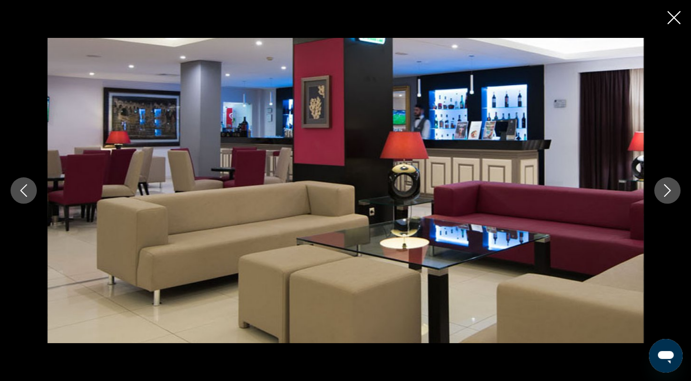
click at [669, 188] on icon "Next image" at bounding box center [667, 190] width 13 height 13
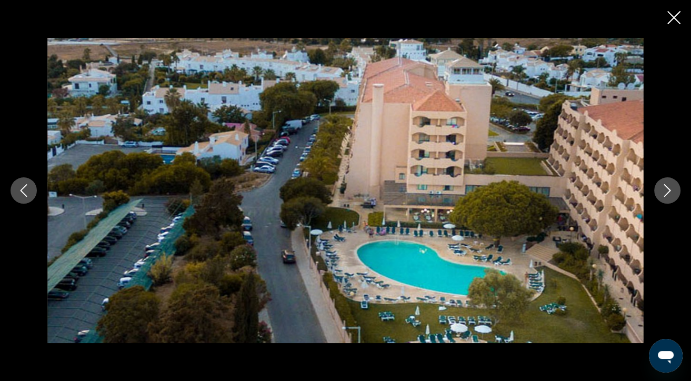
click at [669, 188] on icon "Next image" at bounding box center [667, 190] width 13 height 13
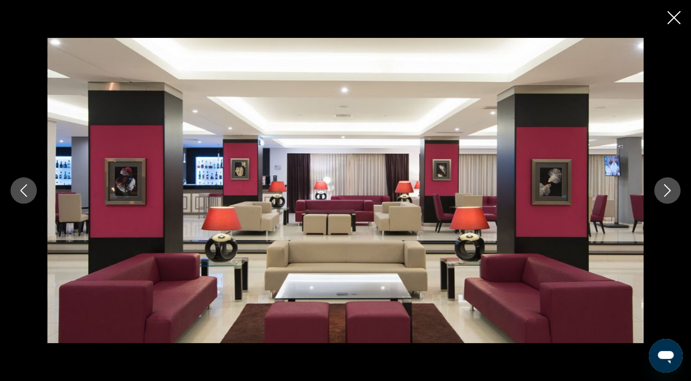
click at [669, 188] on icon "Next image" at bounding box center [667, 190] width 13 height 13
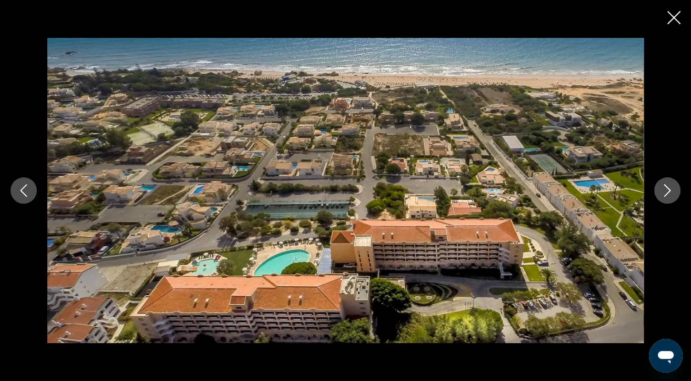
click at [669, 188] on icon "Next image" at bounding box center [667, 190] width 13 height 13
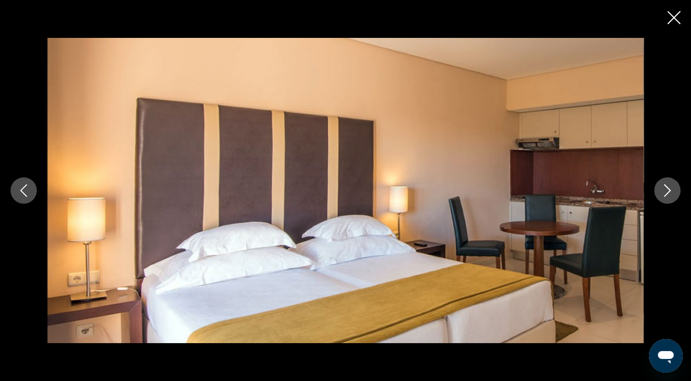
click at [669, 188] on icon "Next image" at bounding box center [667, 190] width 13 height 13
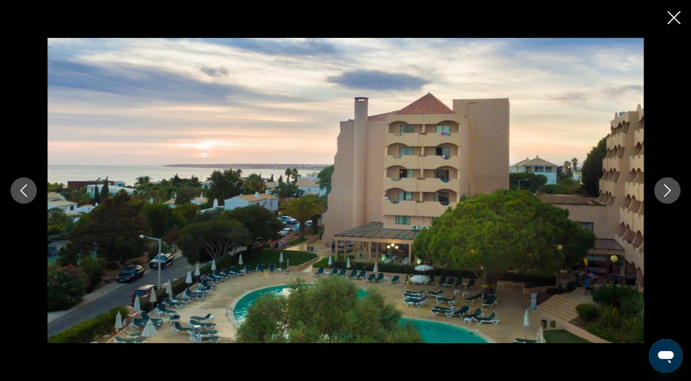
click at [669, 188] on icon "Next image" at bounding box center [667, 190] width 13 height 13
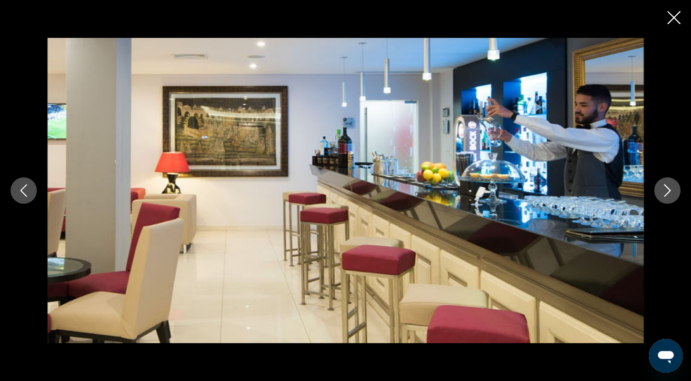
click at [669, 188] on icon "Next image" at bounding box center [667, 190] width 13 height 13
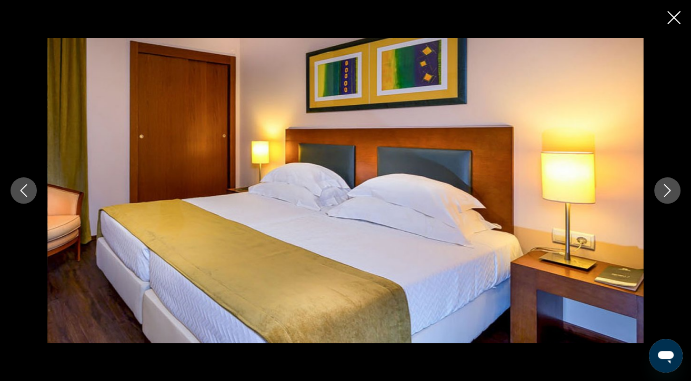
click at [669, 188] on icon "Next image" at bounding box center [667, 190] width 13 height 13
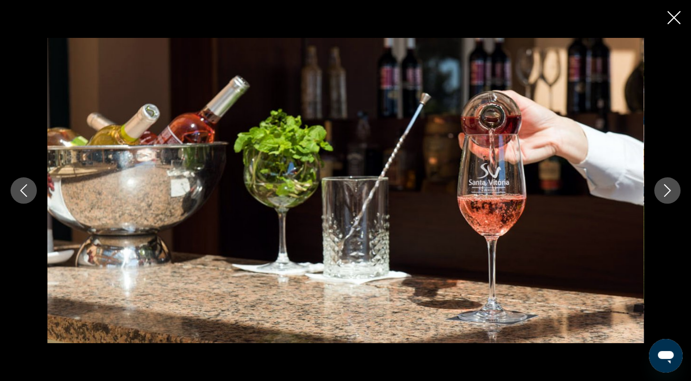
click at [669, 188] on icon "Next image" at bounding box center [667, 190] width 13 height 13
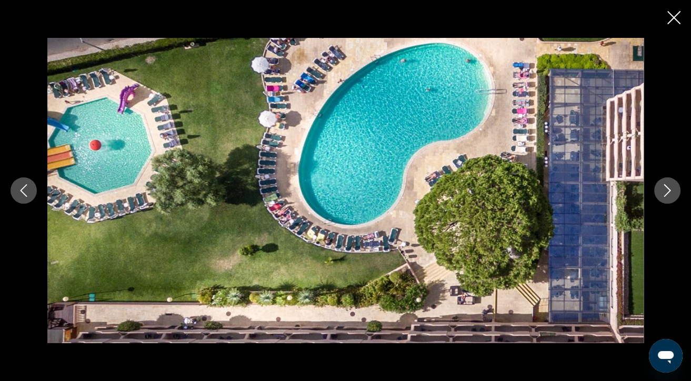
click at [669, 188] on icon "Next image" at bounding box center [667, 190] width 13 height 13
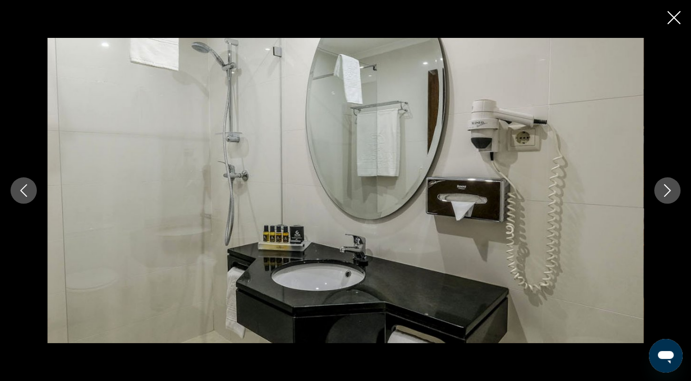
click at [669, 188] on icon "Next image" at bounding box center [667, 190] width 13 height 13
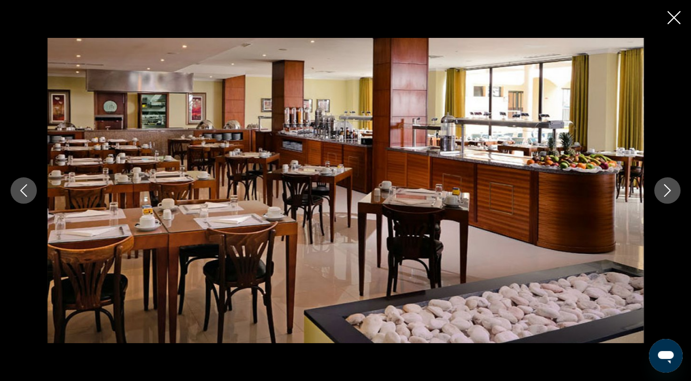
click at [669, 188] on icon "Next image" at bounding box center [667, 190] width 13 height 13
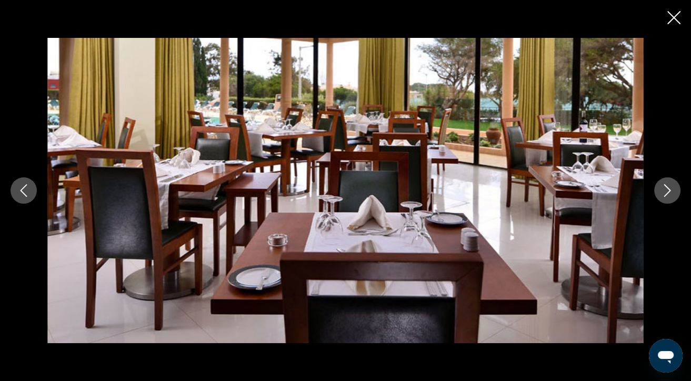
click at [669, 188] on icon "Next image" at bounding box center [667, 190] width 13 height 13
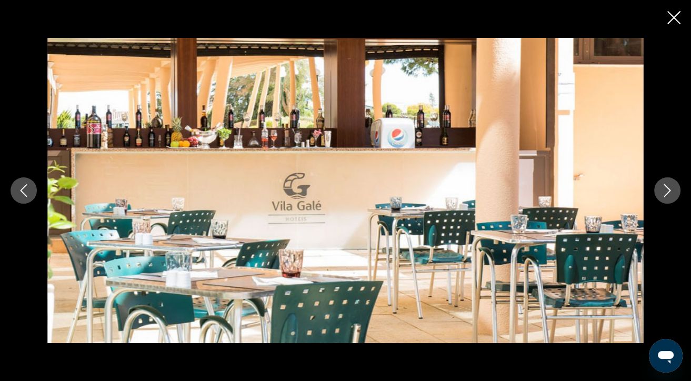
click at [669, 188] on icon "Next image" at bounding box center [667, 190] width 13 height 13
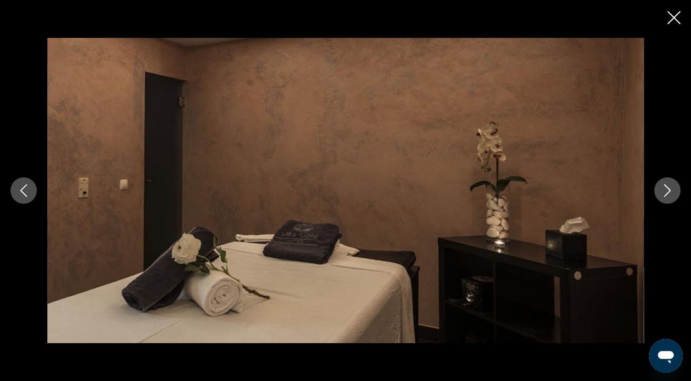
click at [669, 188] on icon "Next image" at bounding box center [667, 190] width 13 height 13
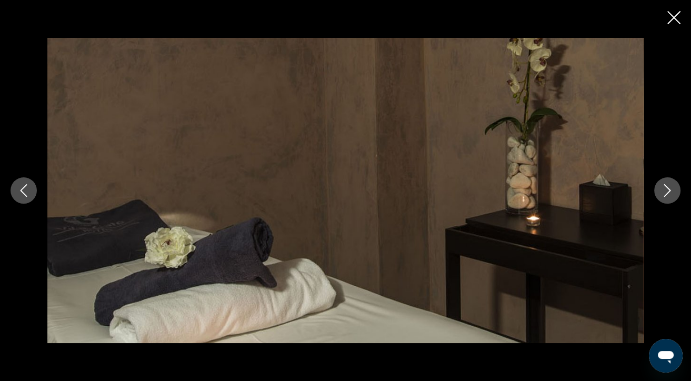
click at [669, 188] on icon "Next image" at bounding box center [667, 190] width 13 height 13
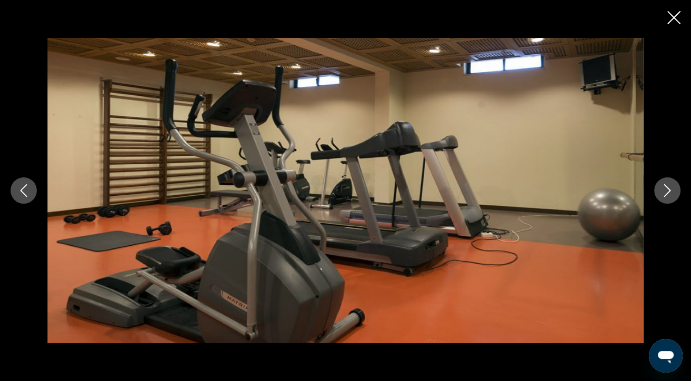
click at [669, 188] on icon "Next image" at bounding box center [667, 190] width 13 height 13
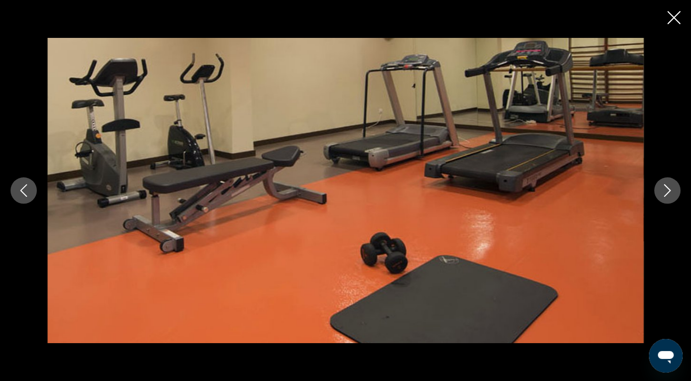
click at [669, 188] on icon "Next image" at bounding box center [667, 190] width 13 height 13
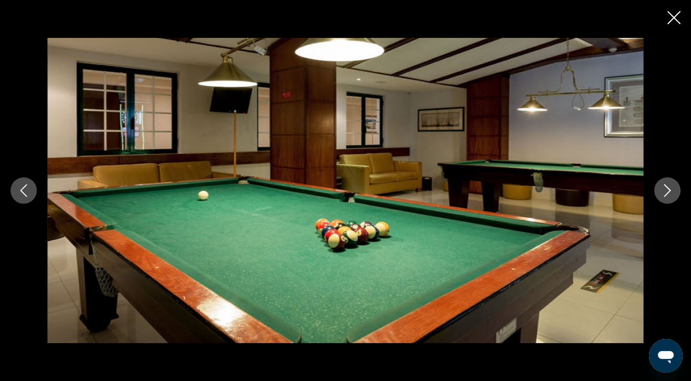
click at [669, 188] on icon "Next image" at bounding box center [667, 190] width 13 height 13
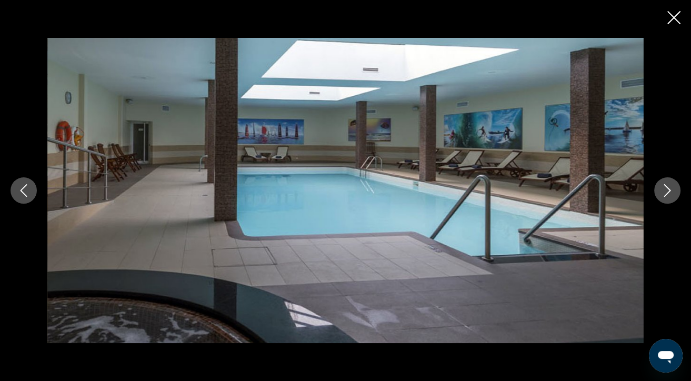
click at [669, 188] on icon "Next image" at bounding box center [667, 190] width 13 height 13
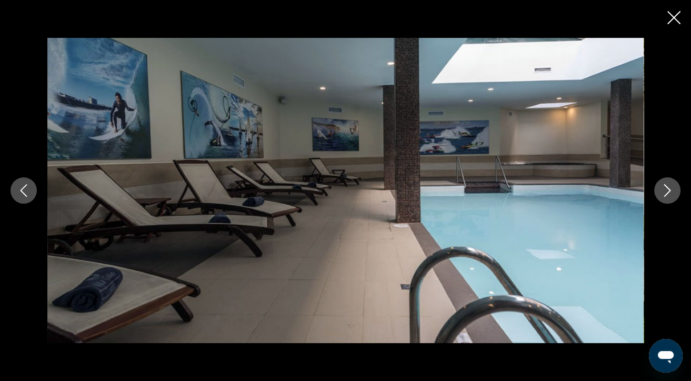
click at [669, 188] on icon "Next image" at bounding box center [667, 190] width 13 height 13
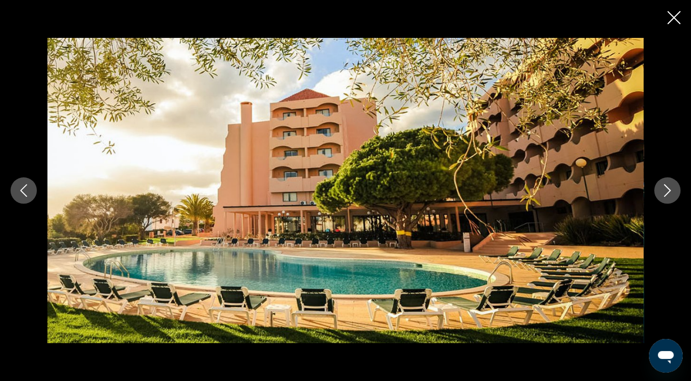
click at [676, 17] on icon "Close slideshow" at bounding box center [673, 17] width 13 height 13
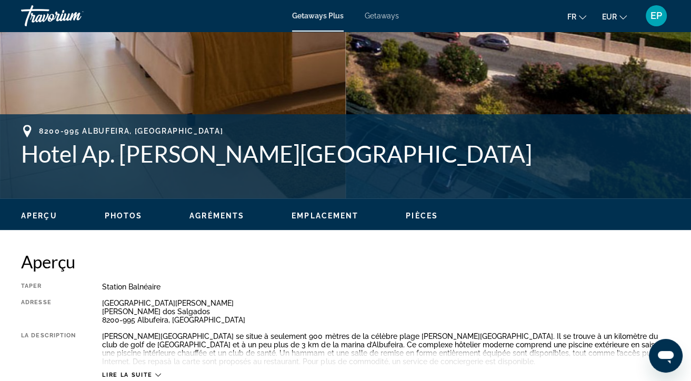
scroll to position [0, 0]
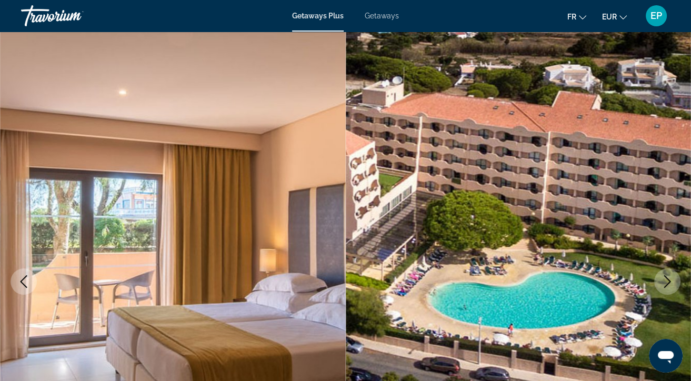
click at [371, 21] on div "Getaways Plus Getaways fr English Español Français Italiano Português русский E…" at bounding box center [345, 15] width 691 height 27
click at [374, 15] on span "Getaways" at bounding box center [382, 16] width 34 height 8
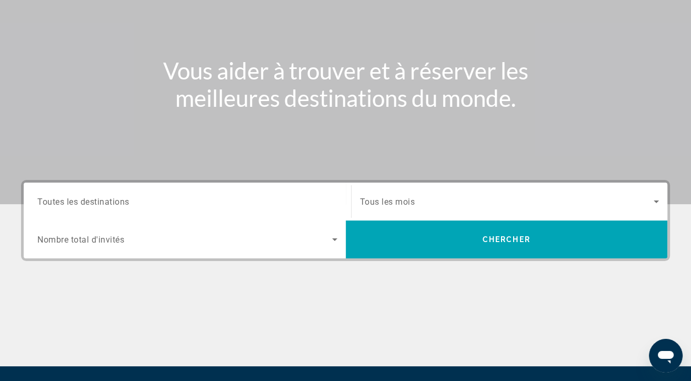
scroll to position [166, 0]
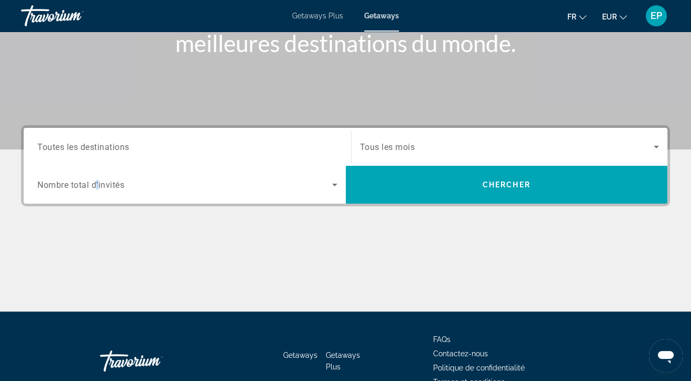
click at [98, 182] on span "Nombre total d'invités" at bounding box center [80, 185] width 87 height 10
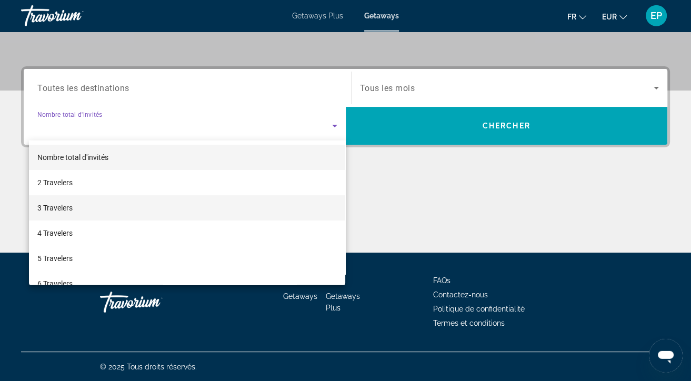
scroll to position [225, 0]
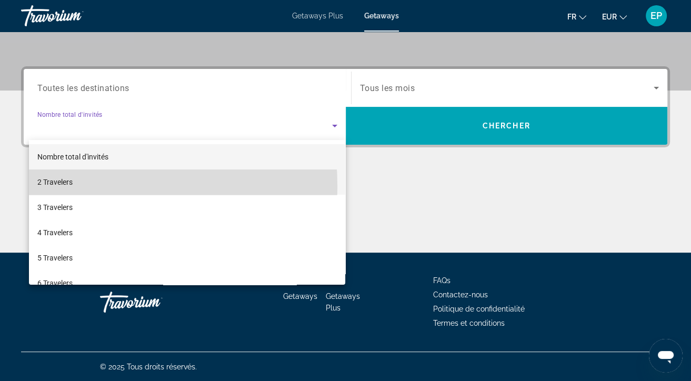
click at [77, 186] on mat-option "2 Travelers" at bounding box center [187, 181] width 317 height 25
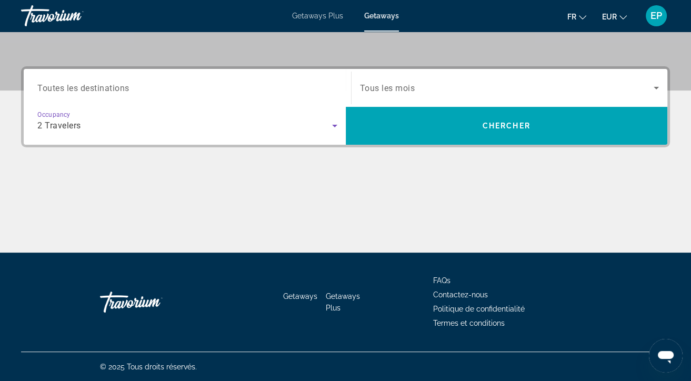
click at [78, 89] on span "Toutes les destinations" at bounding box center [83, 88] width 92 height 10
click at [78, 89] on input "Destination Toutes les destinations" at bounding box center [187, 88] width 300 height 13
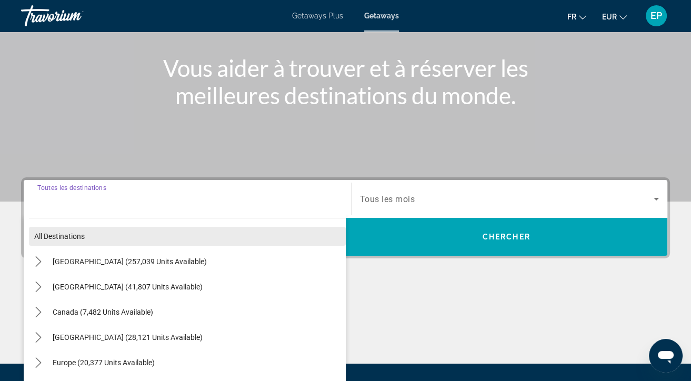
scroll to position [61, 0]
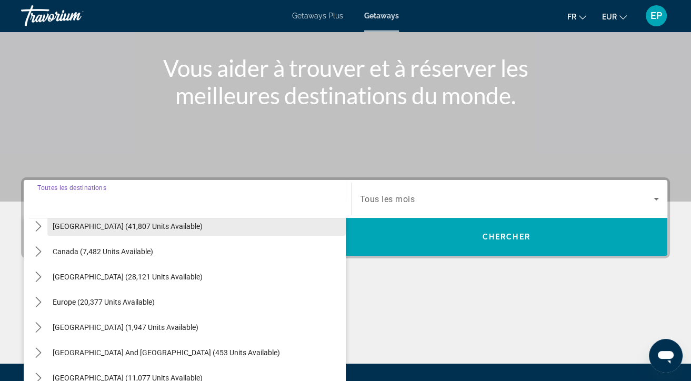
click at [200, 227] on span "Select destination: Mexico (41,807 units available)" at bounding box center [196, 226] width 298 height 25
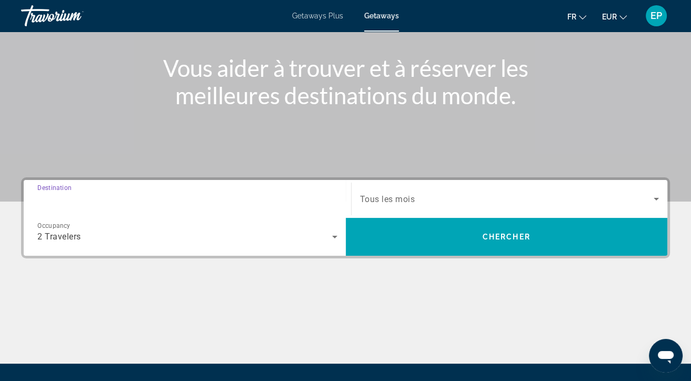
type input "**********"
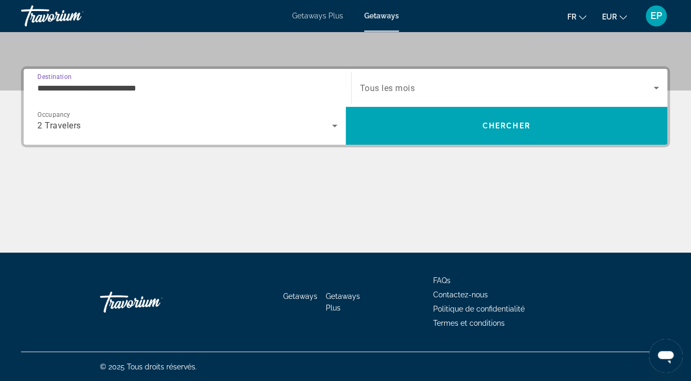
scroll to position [225, 0]
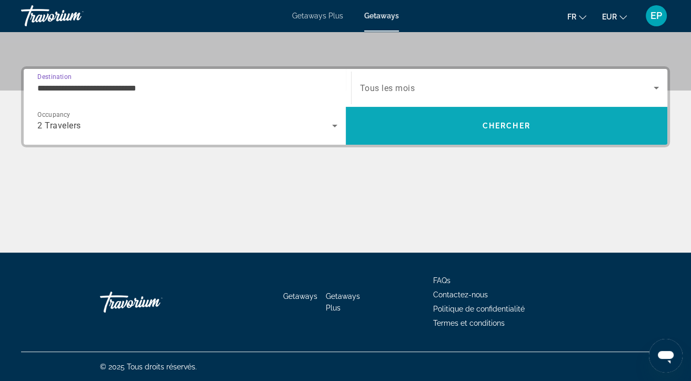
click at [517, 122] on span "Chercher" at bounding box center [506, 126] width 48 height 8
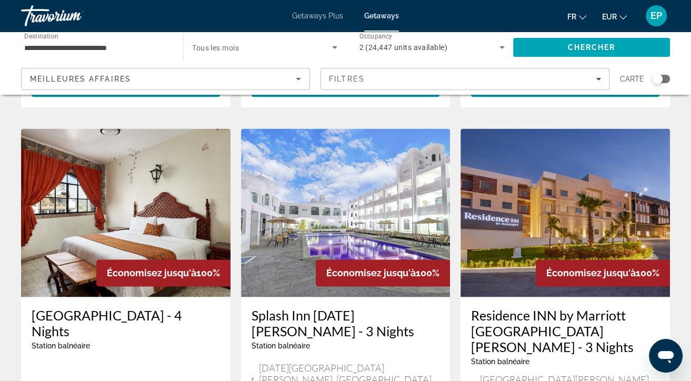
scroll to position [1385, 0]
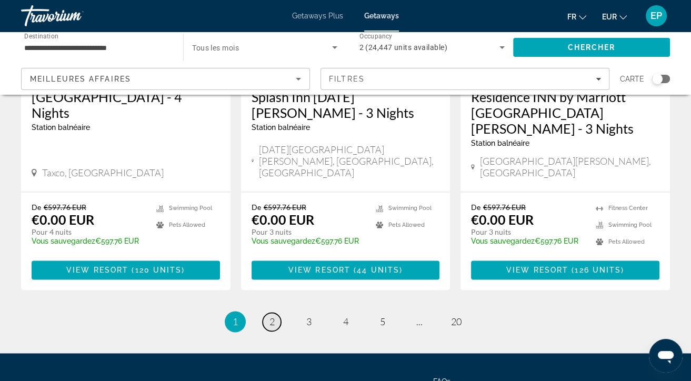
click at [278, 313] on link "page 2" at bounding box center [272, 322] width 18 height 18
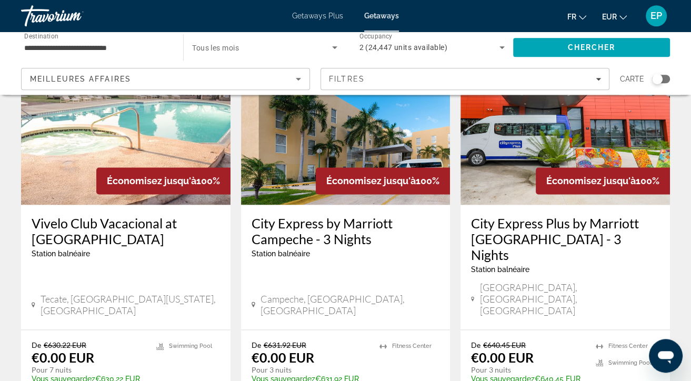
scroll to position [1427, 0]
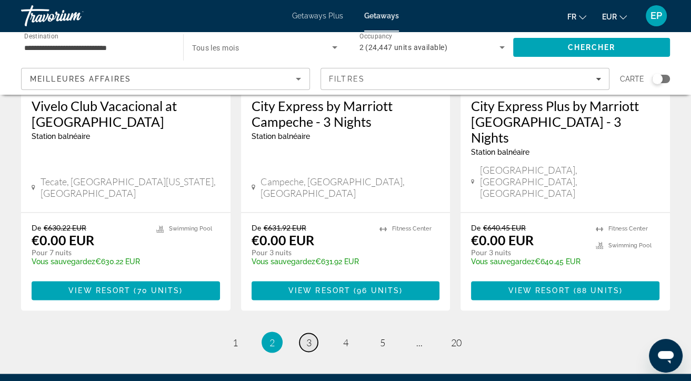
click at [312, 333] on link "page 3" at bounding box center [308, 342] width 18 height 18
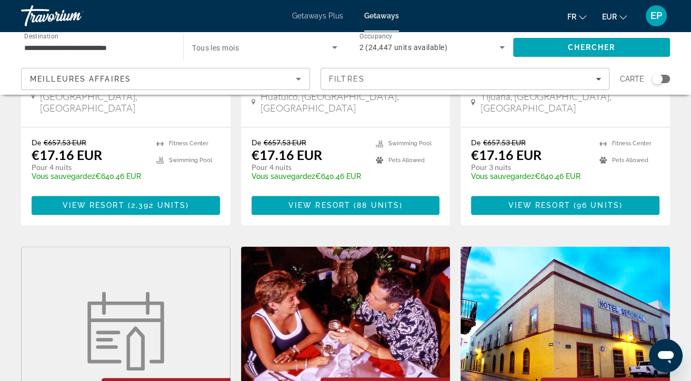
scroll to position [1416, 0]
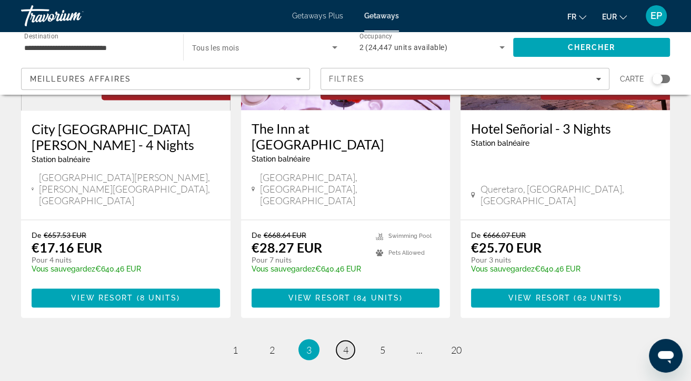
click at [349, 340] on link "page 4" at bounding box center [345, 349] width 18 height 18
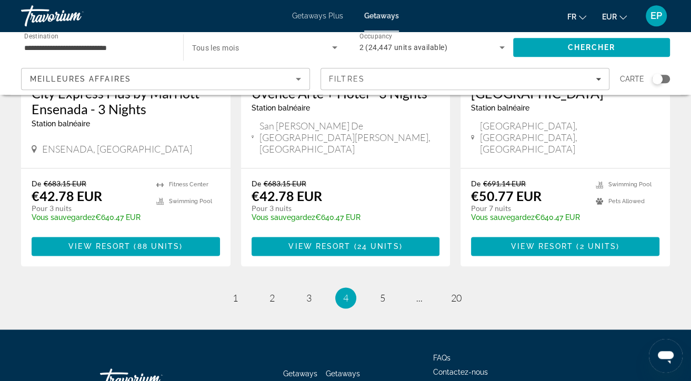
scroll to position [1431, 0]
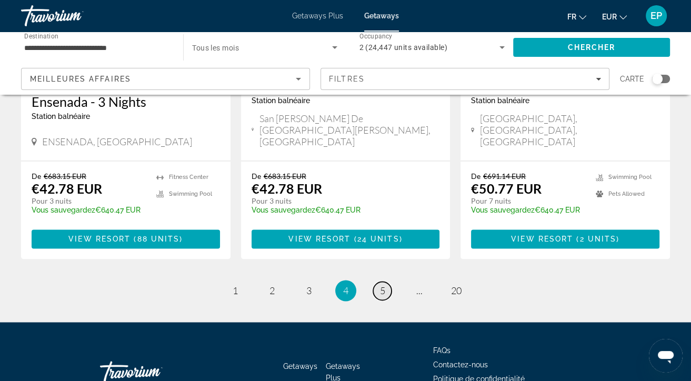
click at [385, 285] on span "5" at bounding box center [382, 291] width 5 height 12
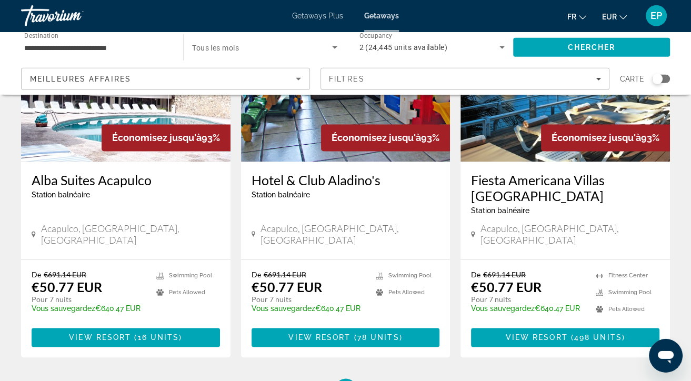
scroll to position [1333, 0]
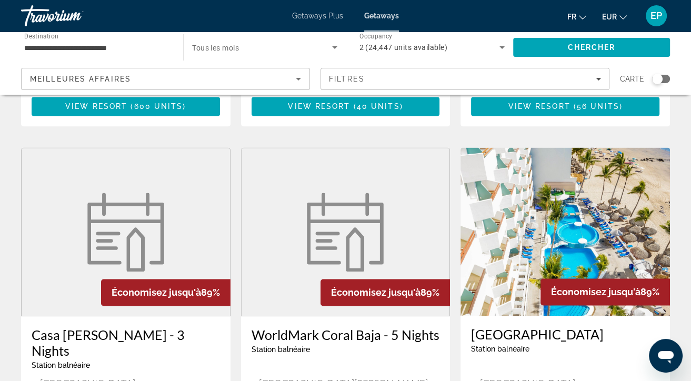
scroll to position [1423, 0]
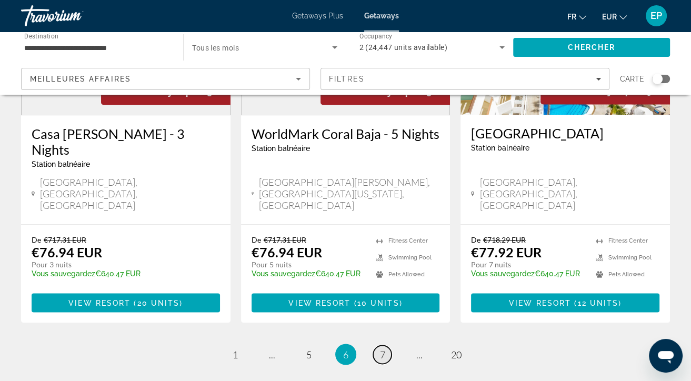
click at [376, 345] on link "page 7" at bounding box center [382, 354] width 18 height 18
